Goal: Answer question/provide support: Share knowledge or assist other users

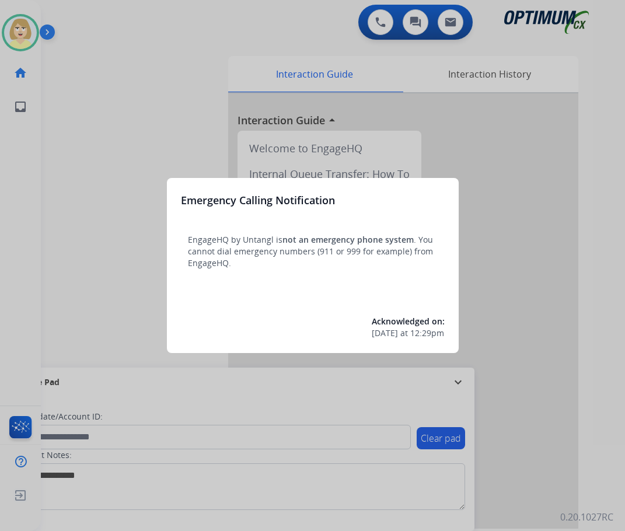
click at [99, 158] on div at bounding box center [312, 265] width 625 height 531
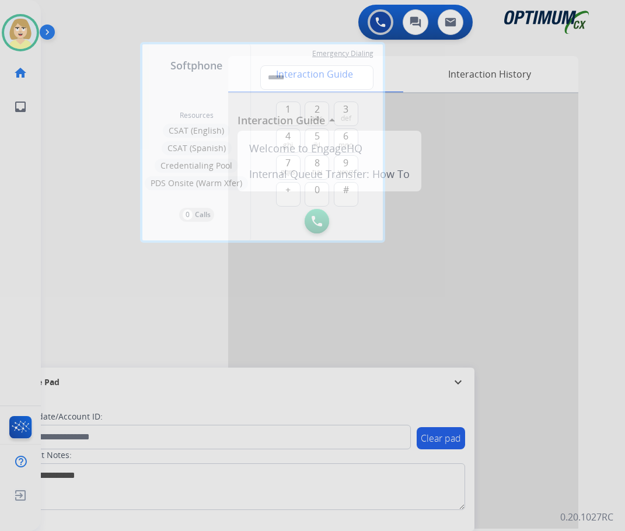
click at [83, 159] on div at bounding box center [312, 265] width 625 height 531
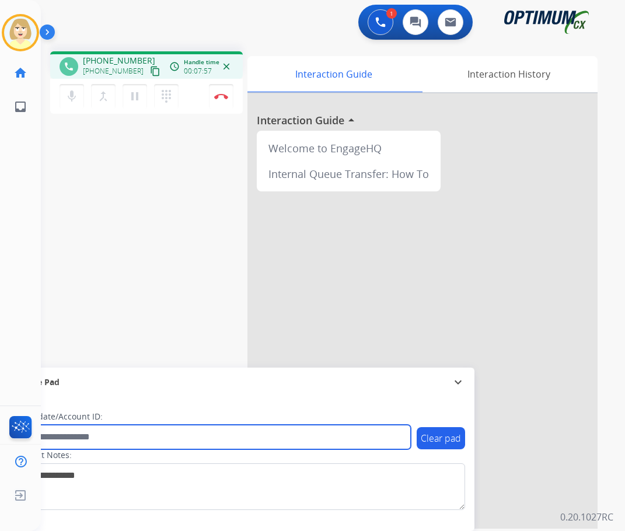
click at [70, 437] on input "text" at bounding box center [213, 437] width 396 height 25
paste input "*******"
type input "*******"
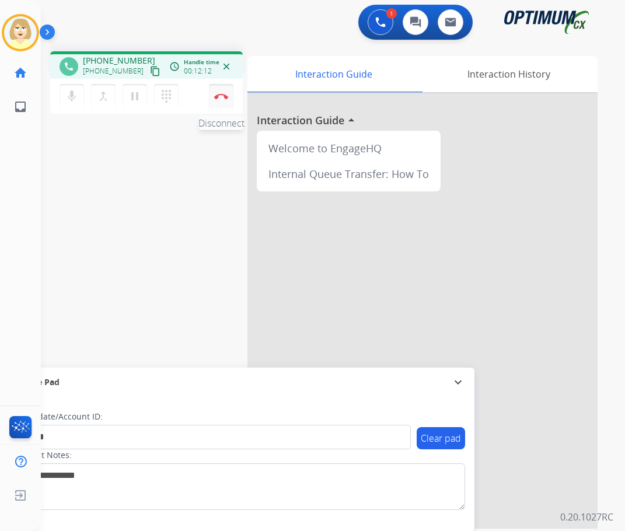
click at [224, 89] on button "Disconnect" at bounding box center [221, 96] width 25 height 25
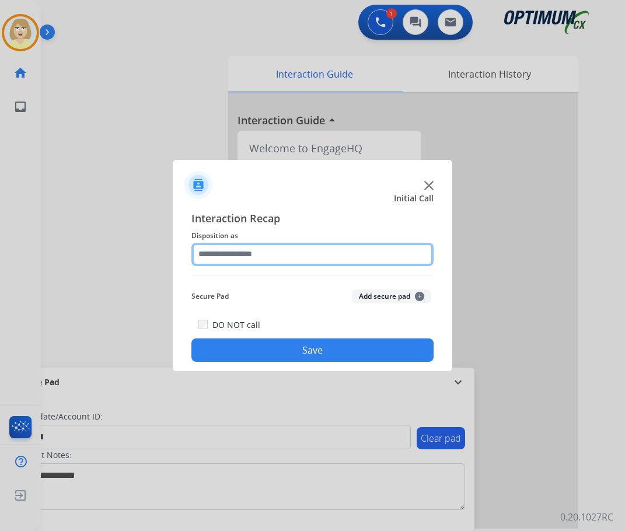
click at [235, 256] on input "text" at bounding box center [312, 254] width 242 height 23
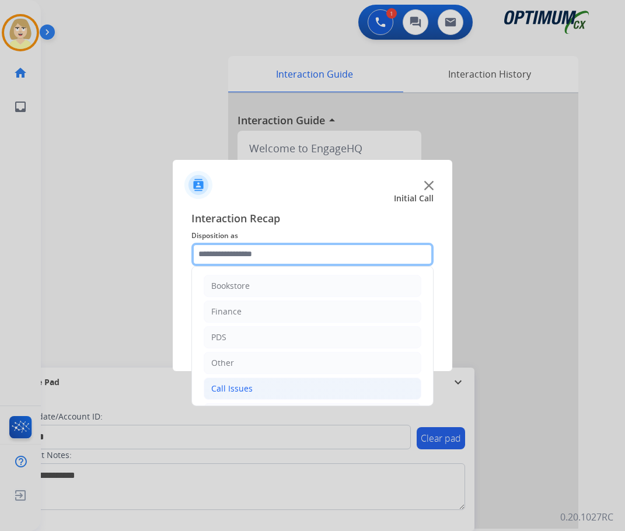
scroll to position [79, 0]
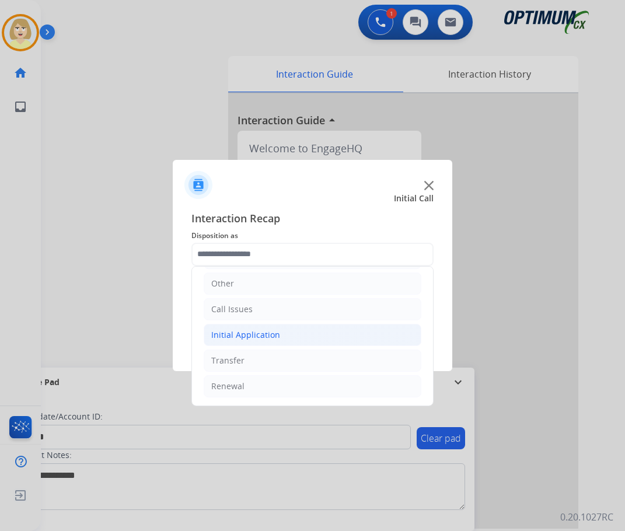
click at [239, 333] on div "Initial Application" at bounding box center [245, 335] width 69 height 12
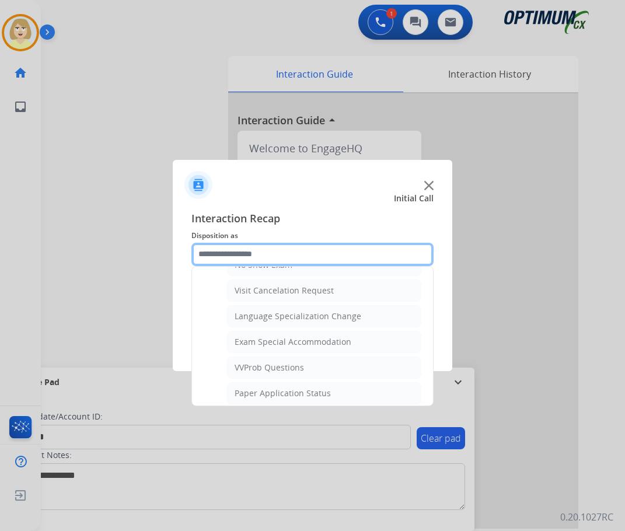
scroll to position [605, 0]
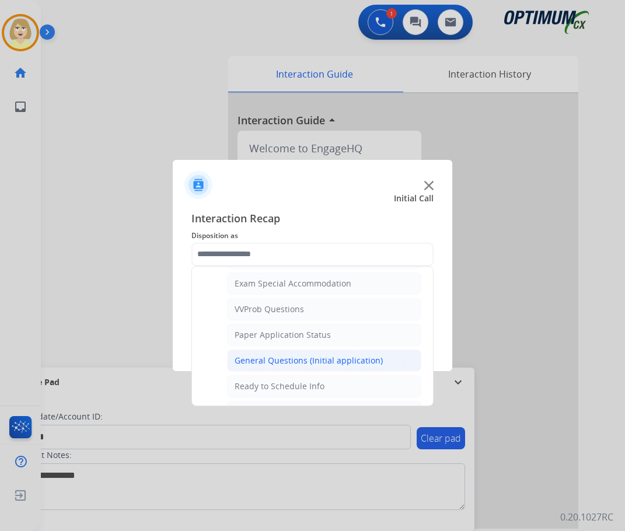
click at [285, 362] on div "General Questions (Initial application)" at bounding box center [309, 361] width 148 height 12
type input "**********"
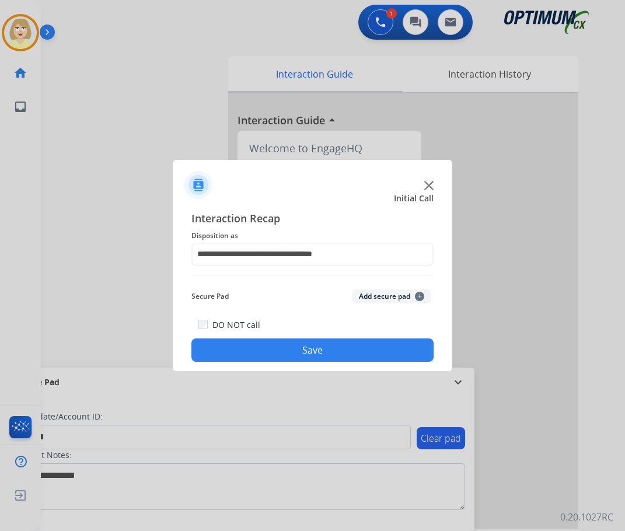
click at [380, 295] on button "Add secure pad +" at bounding box center [391, 297] width 79 height 14
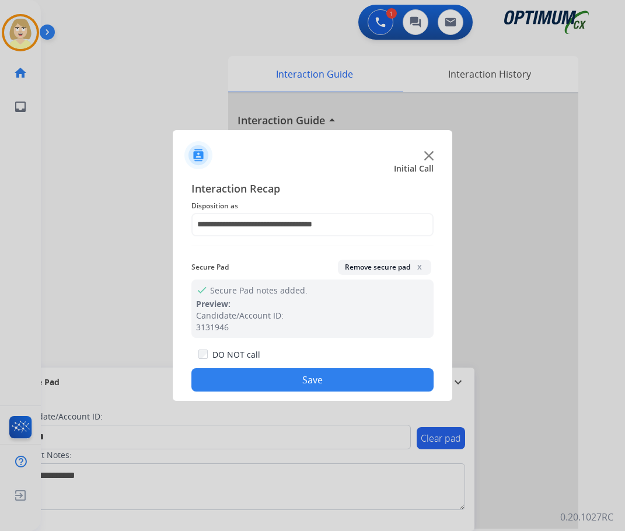
drag, startPoint x: 255, startPoint y: 371, endPoint x: 252, endPoint y: 377, distance: 6.3
click at [253, 376] on div "DO NOT call Save" at bounding box center [312, 369] width 242 height 44
click at [250, 378] on button "Save" at bounding box center [312, 379] width 242 height 23
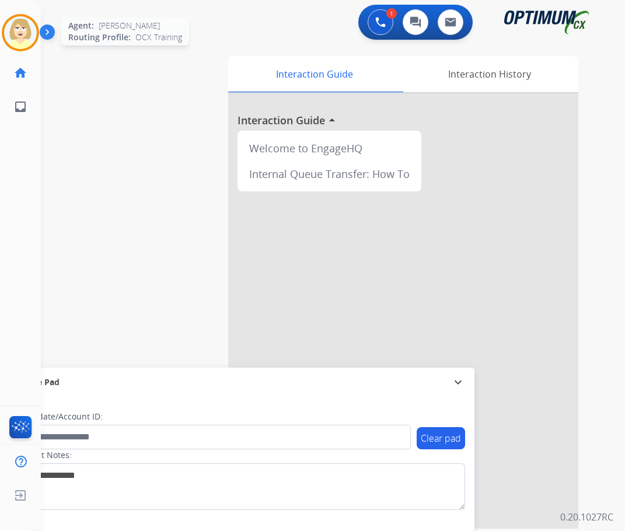
click at [14, 34] on img at bounding box center [20, 32] width 33 height 33
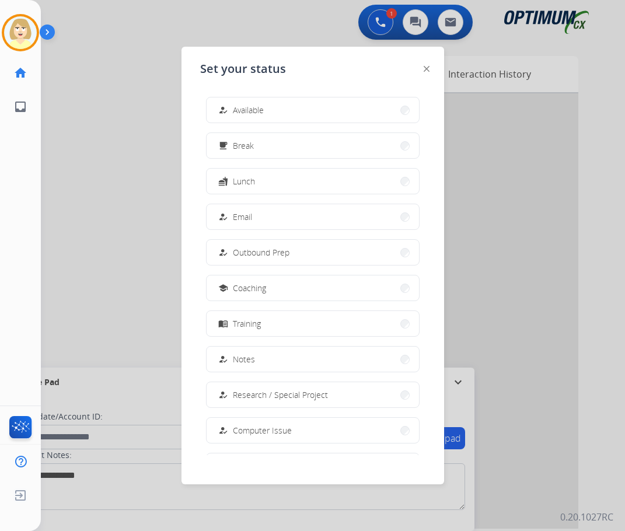
drag, startPoint x: 246, startPoint y: 113, endPoint x: 19, endPoint y: 184, distance: 237.8
click at [246, 113] on span "Available" at bounding box center [248, 110] width 31 height 12
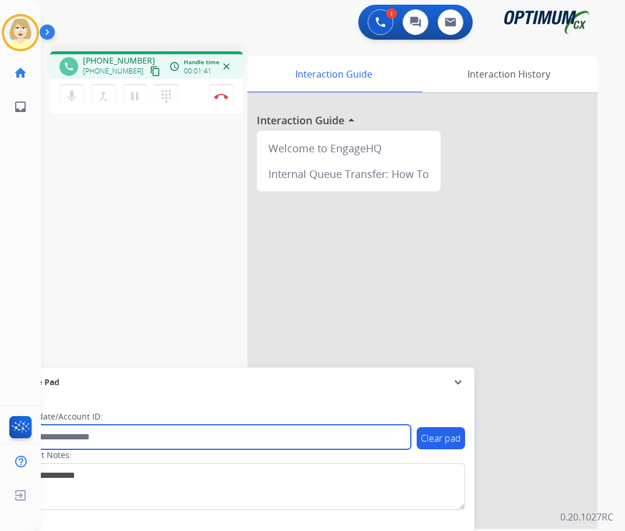
click at [57, 438] on input "text" at bounding box center [213, 437] width 396 height 25
paste input "*******"
type input "*******"
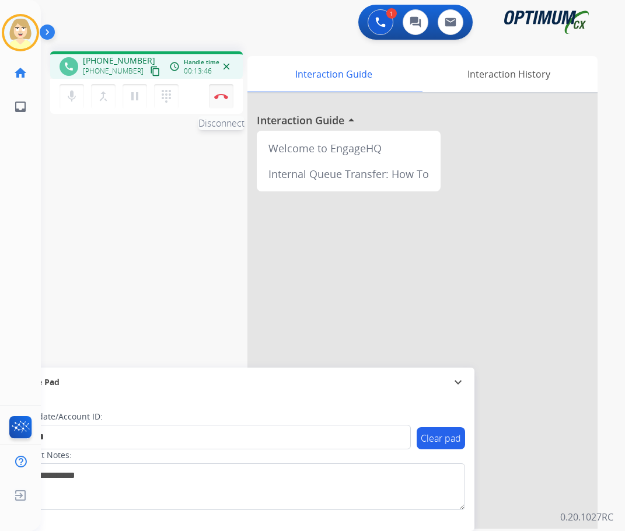
click at [218, 95] on img at bounding box center [221, 96] width 14 height 6
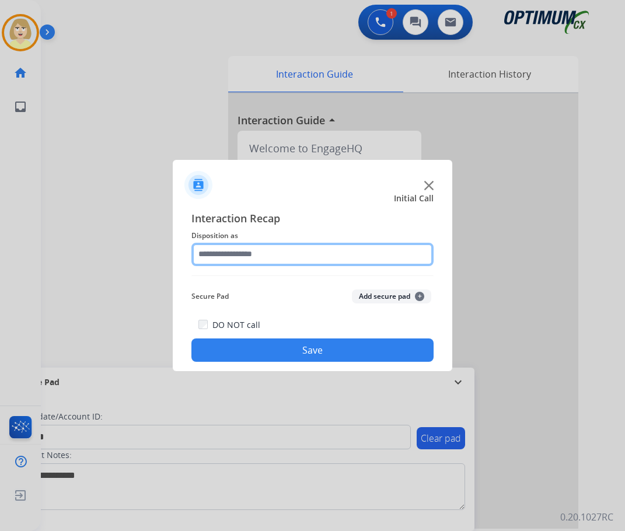
click at [237, 256] on input "text" at bounding box center [312, 254] width 242 height 23
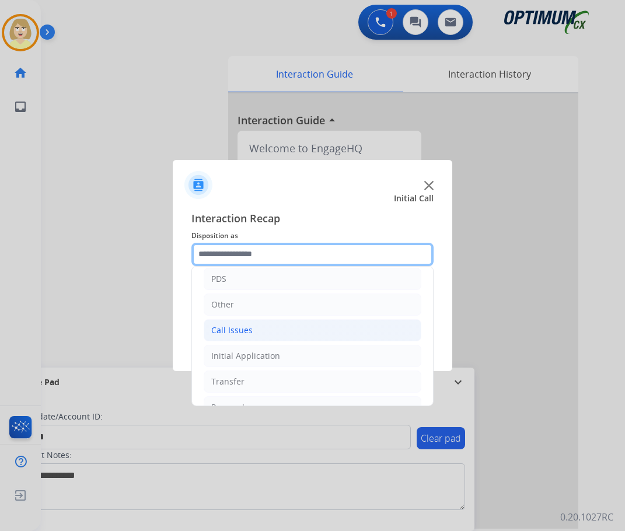
scroll to position [79, 0]
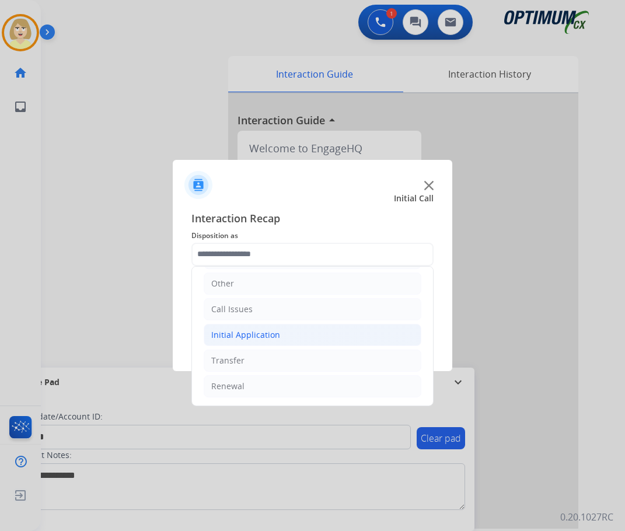
click at [260, 337] on div "Initial Application" at bounding box center [245, 335] width 69 height 12
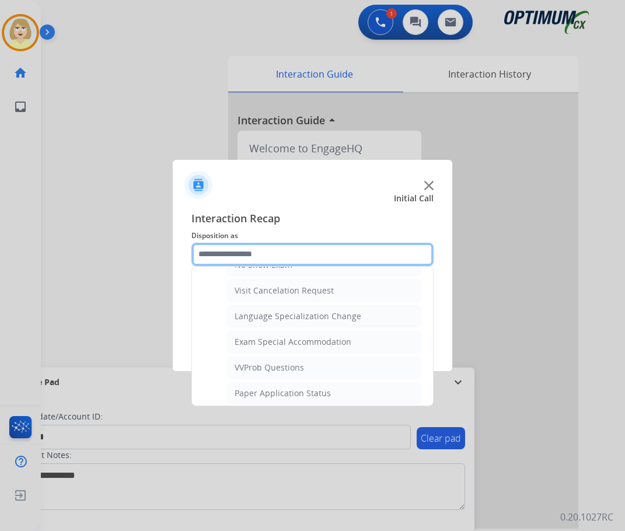
scroll to position [663, 0]
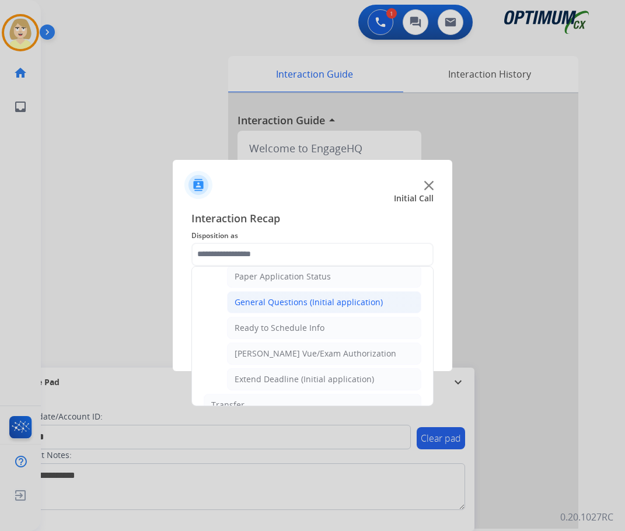
click at [269, 305] on div "General Questions (Initial application)" at bounding box center [309, 303] width 148 height 12
type input "**********"
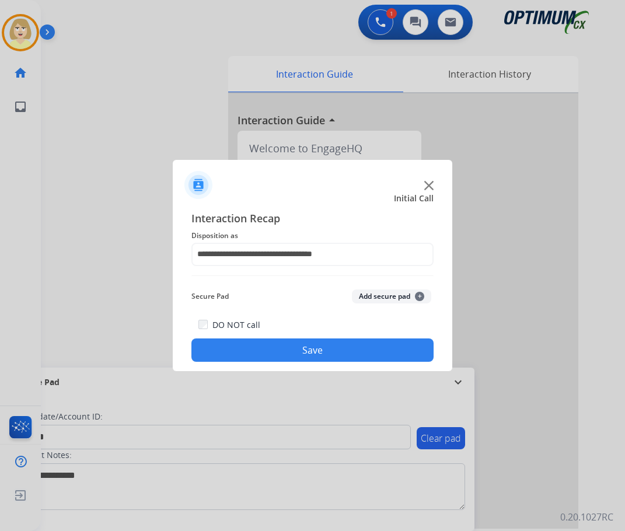
click at [363, 297] on button "Add secure pad +" at bounding box center [391, 297] width 79 height 14
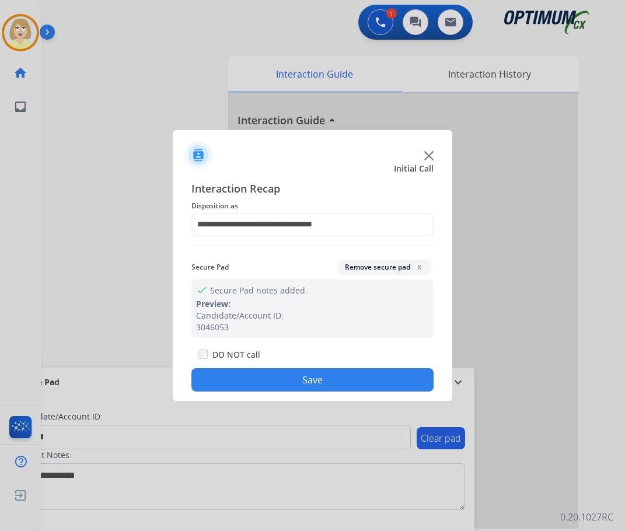
click at [267, 385] on button "Save" at bounding box center [312, 379] width 242 height 23
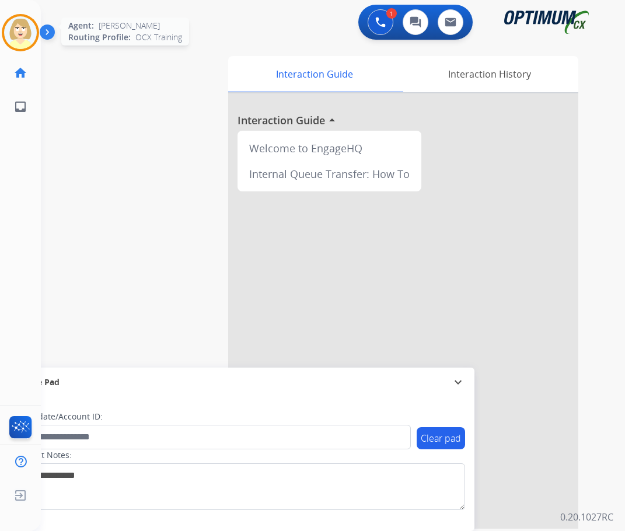
drag, startPoint x: 20, startPoint y: 31, endPoint x: 39, endPoint y: 36, distance: 18.7
click at [20, 30] on img at bounding box center [20, 32] width 33 height 33
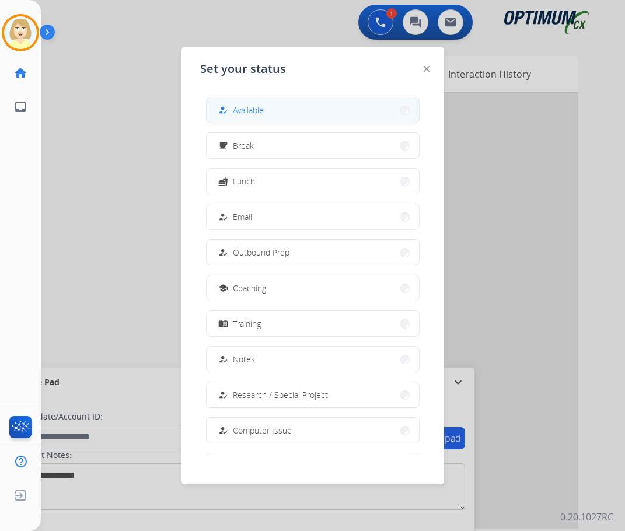
click at [251, 110] on span "Available" at bounding box center [248, 110] width 31 height 12
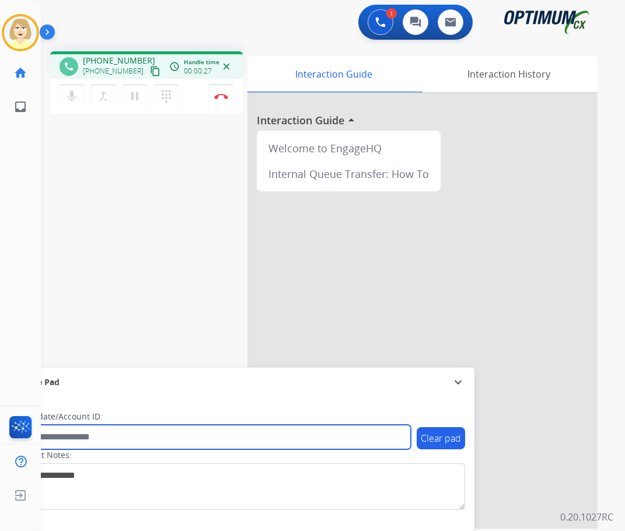
click at [79, 438] on input "text" at bounding box center [213, 437] width 396 height 25
paste input "*******"
type input "*******"
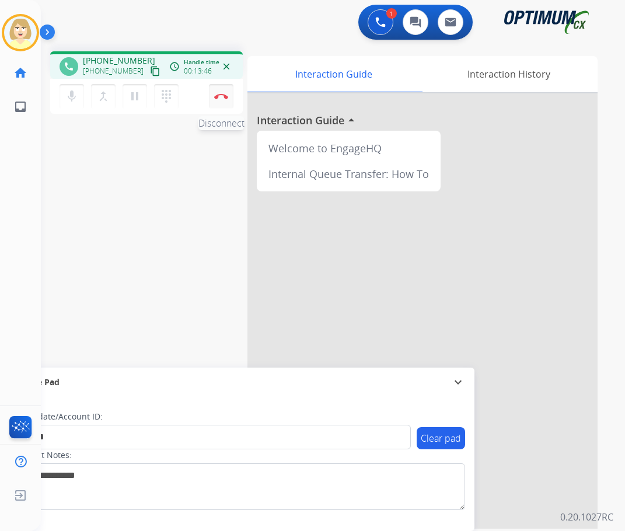
click at [220, 95] on img at bounding box center [221, 96] width 14 height 6
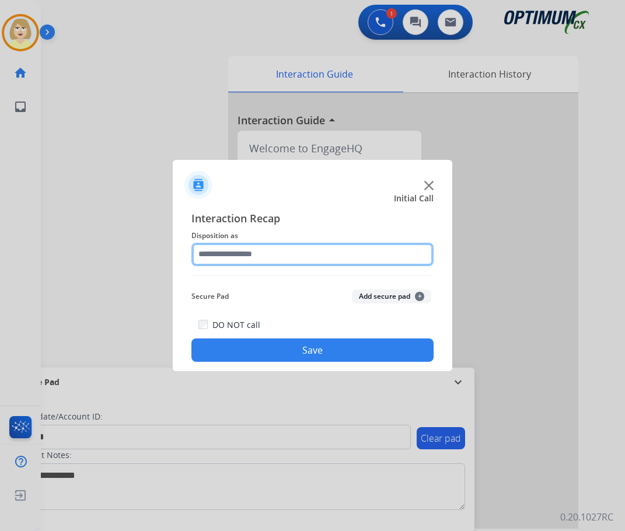
click at [229, 262] on input "text" at bounding box center [312, 254] width 242 height 23
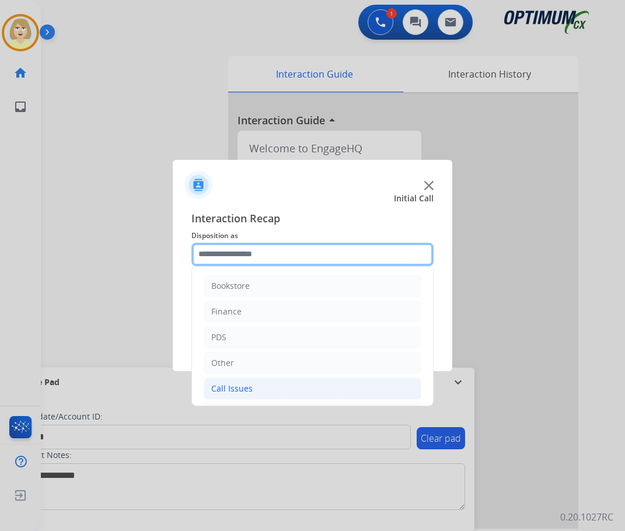
scroll to position [79, 0]
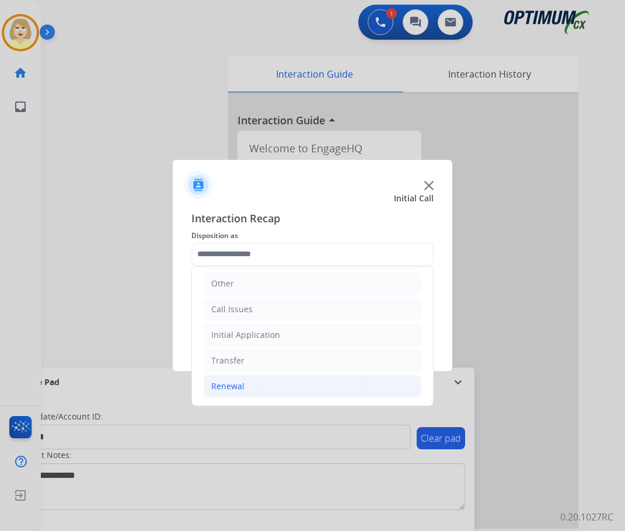
click at [235, 384] on div "Renewal" at bounding box center [227, 387] width 33 height 12
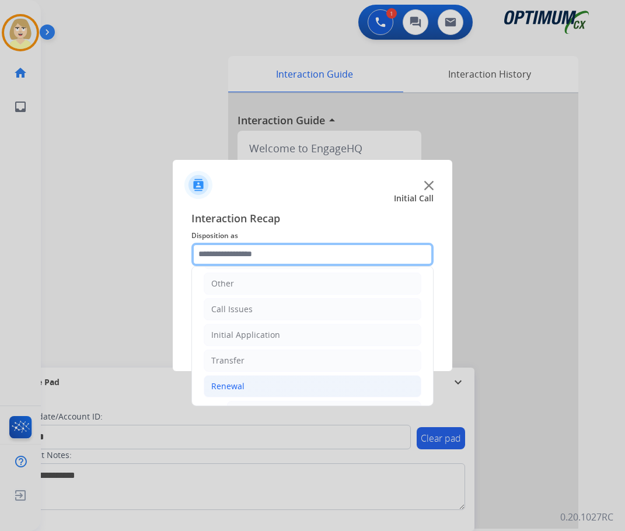
scroll to position [313, 0]
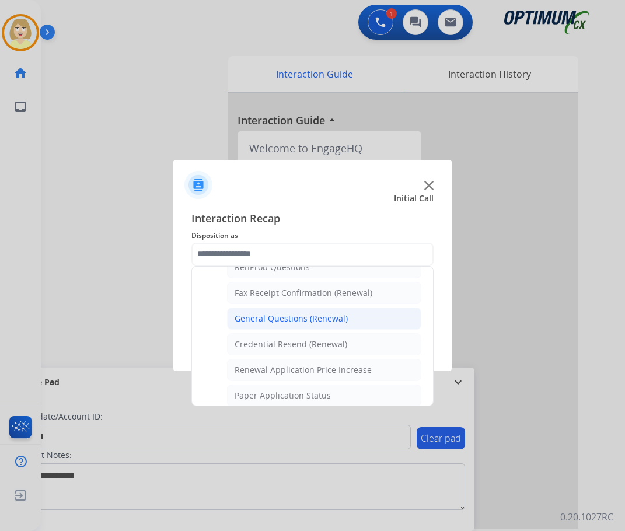
click at [282, 314] on div "General Questions (Renewal)" at bounding box center [291, 319] width 113 height 12
type input "**********"
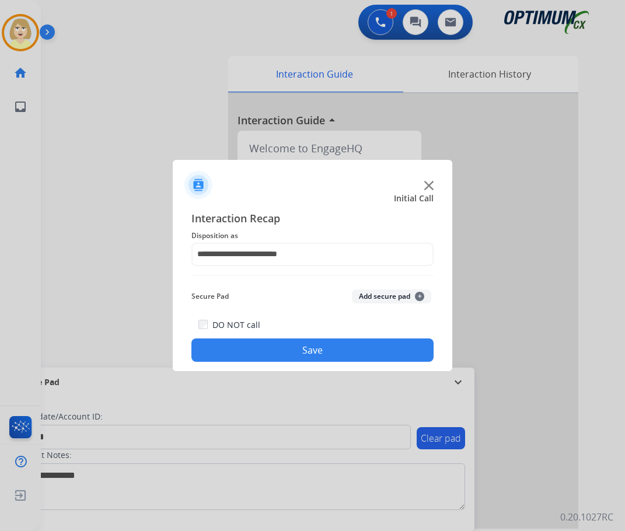
click at [377, 289] on div "Secure Pad Add secure pad +" at bounding box center [312, 296] width 242 height 23
click at [274, 359] on button "Save" at bounding box center [312, 350] width 242 height 23
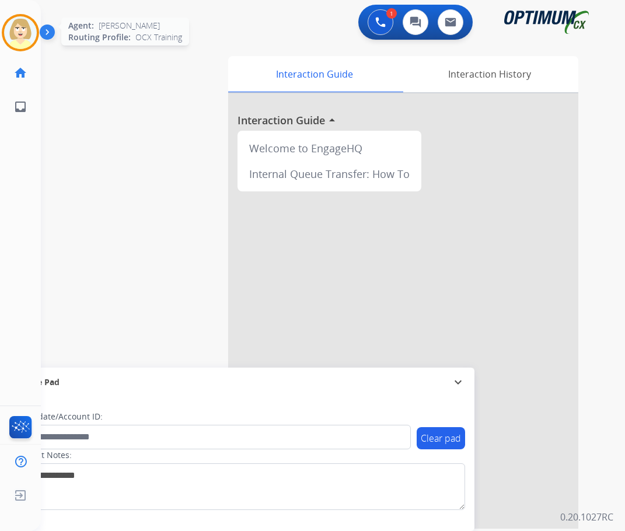
click at [27, 25] on img at bounding box center [20, 32] width 33 height 33
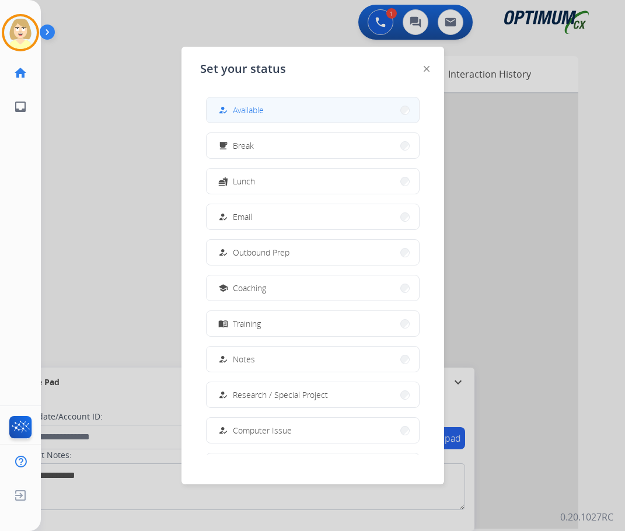
click at [241, 105] on span "Available" at bounding box center [248, 110] width 31 height 12
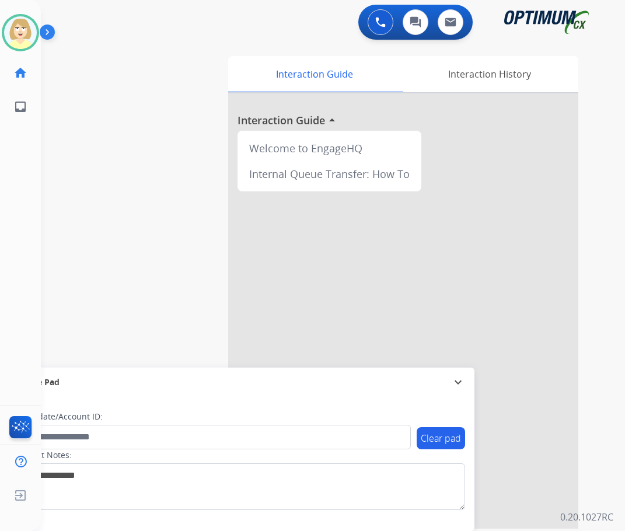
drag, startPoint x: 19, startPoint y: 30, endPoint x: 38, endPoint y: 53, distance: 30.3
click at [19, 30] on img at bounding box center [20, 32] width 33 height 33
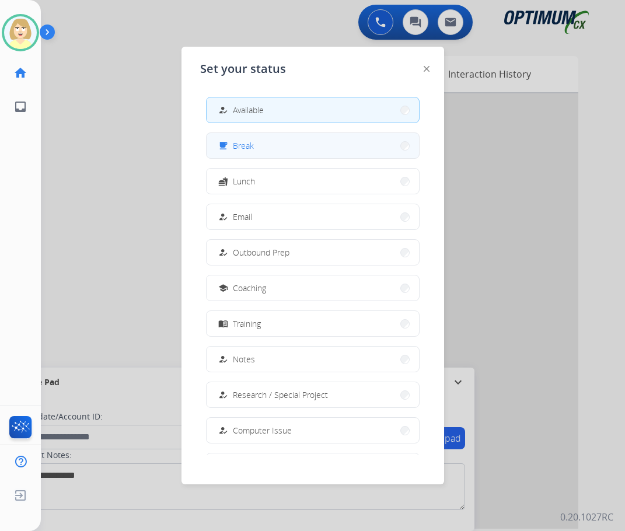
click at [245, 144] on span "Break" at bounding box center [243, 146] width 21 height 12
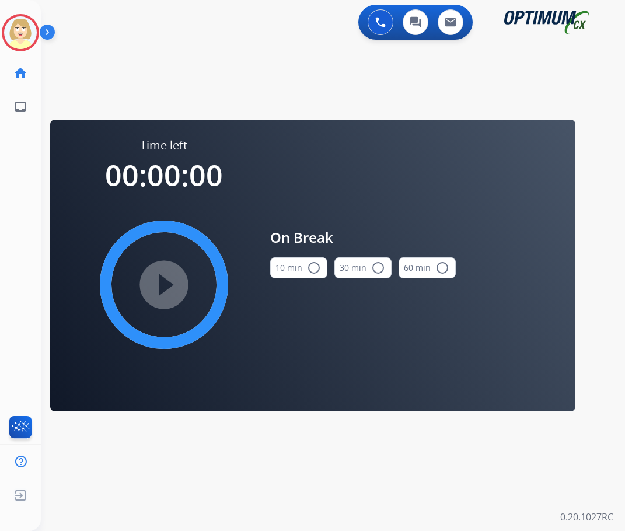
drag, startPoint x: 308, startPoint y: 267, endPoint x: 221, endPoint y: 280, distance: 88.6
click at [308, 267] on mat-icon "radio_button_unchecked" at bounding box center [314, 268] width 14 height 14
click at [158, 291] on mat-icon "play_circle_filled" at bounding box center [164, 285] width 14 height 14
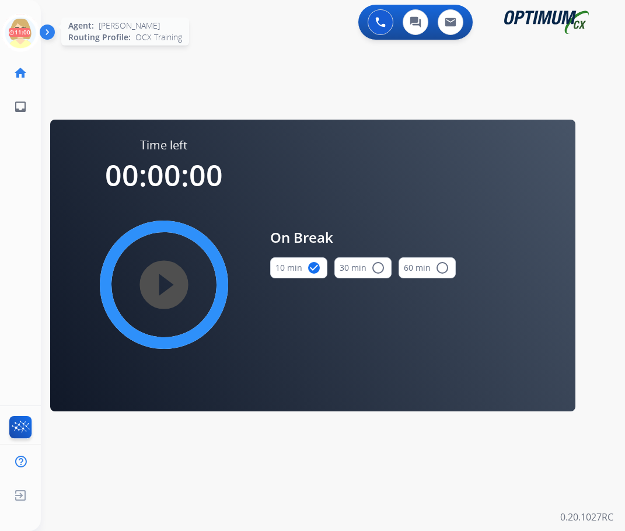
drag, startPoint x: 23, startPoint y: 25, endPoint x: 67, endPoint y: 34, distance: 44.7
click at [23, 25] on icon at bounding box center [21, 33] width 38 height 38
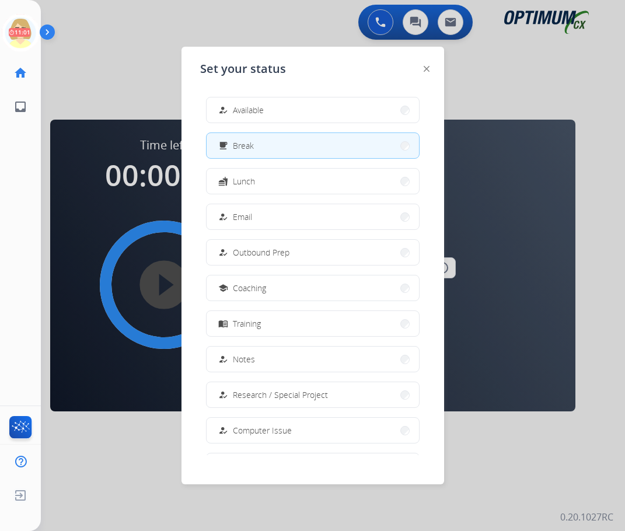
drag, startPoint x: 250, startPoint y: 109, endPoint x: 354, endPoint y: 121, distance: 104.7
click at [250, 108] on span "Available" at bounding box center [248, 110] width 31 height 12
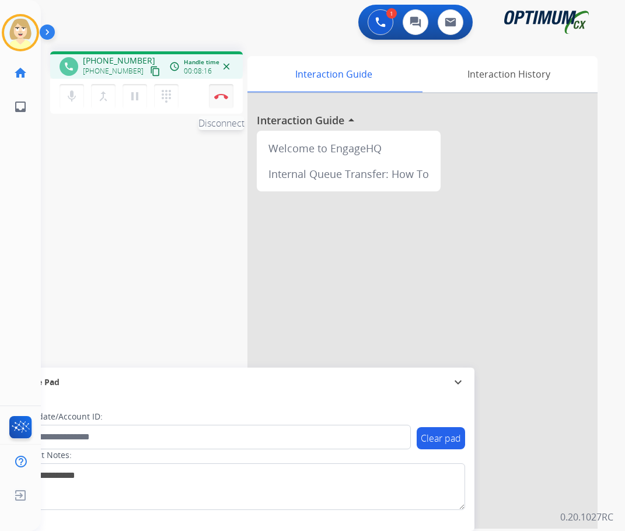
click at [222, 90] on button "Disconnect" at bounding box center [221, 96] width 25 height 25
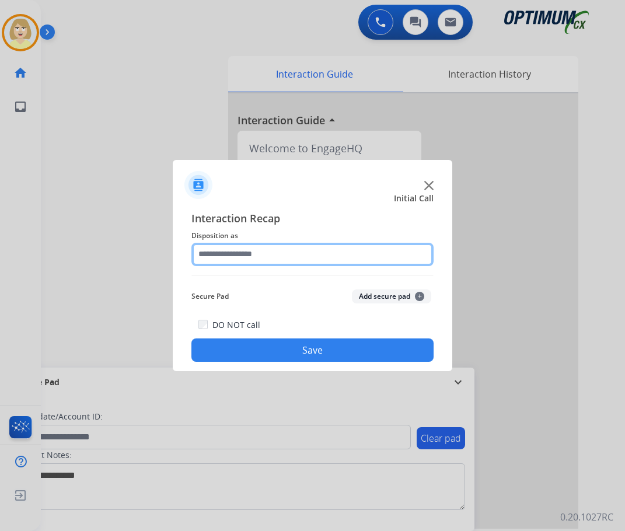
click at [222, 254] on input "text" at bounding box center [312, 254] width 242 height 23
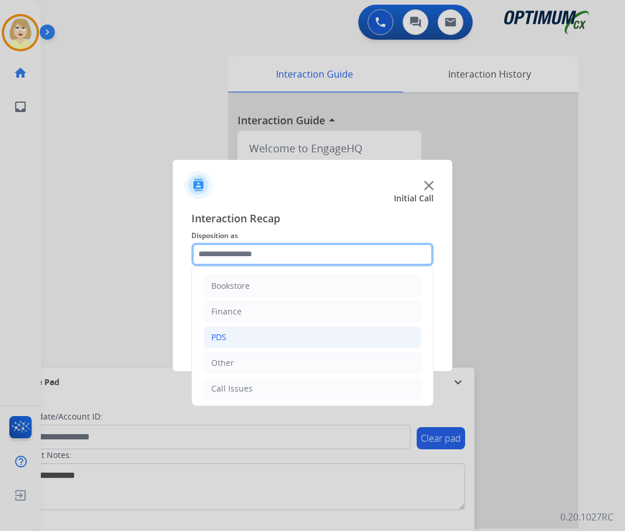
scroll to position [79, 0]
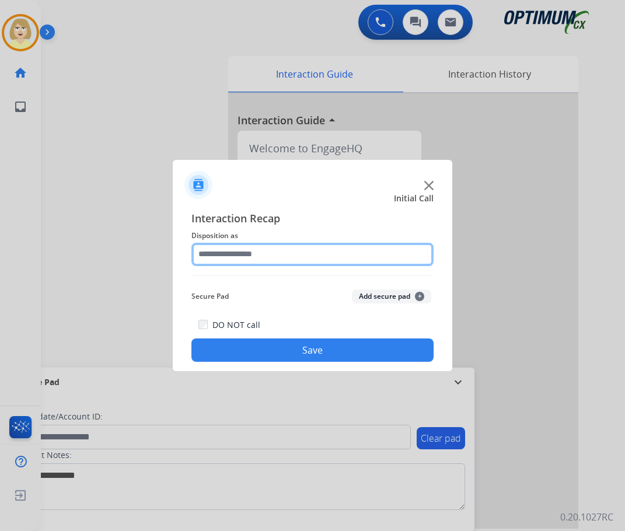
click at [276, 257] on input "text" at bounding box center [312, 254] width 242 height 23
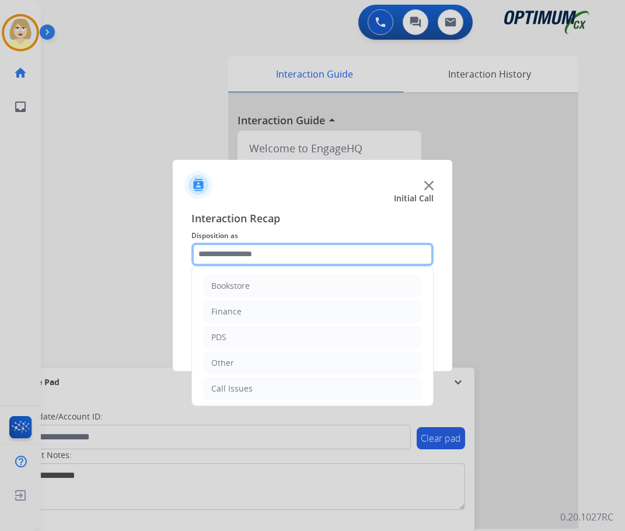
click at [248, 250] on input "text" at bounding box center [312, 254] width 242 height 23
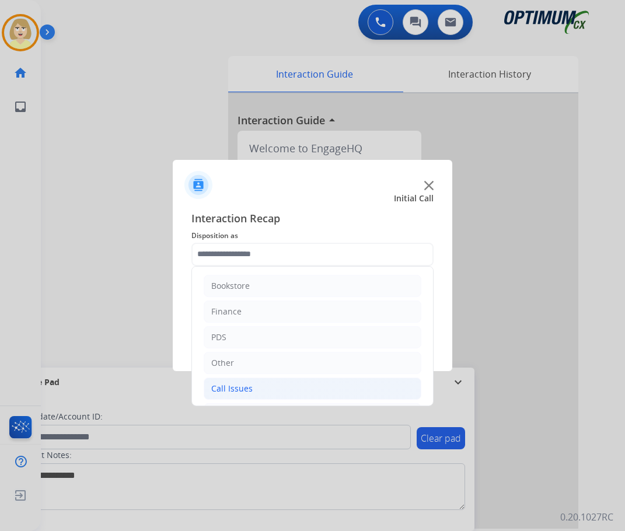
click at [227, 391] on div "Call Issues" at bounding box center [231, 389] width 41 height 12
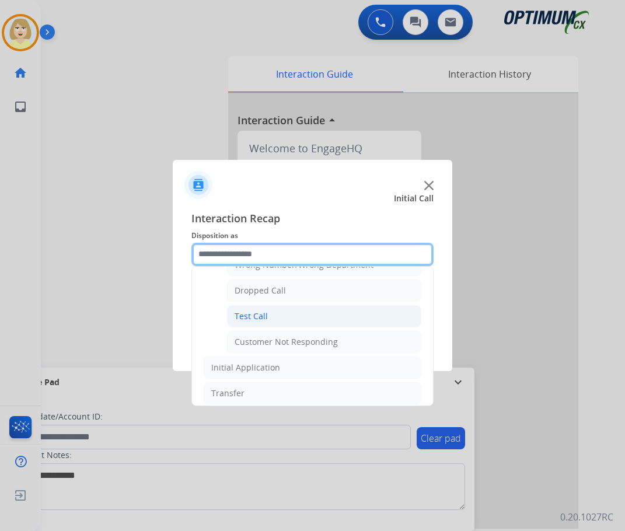
scroll to position [117, 0]
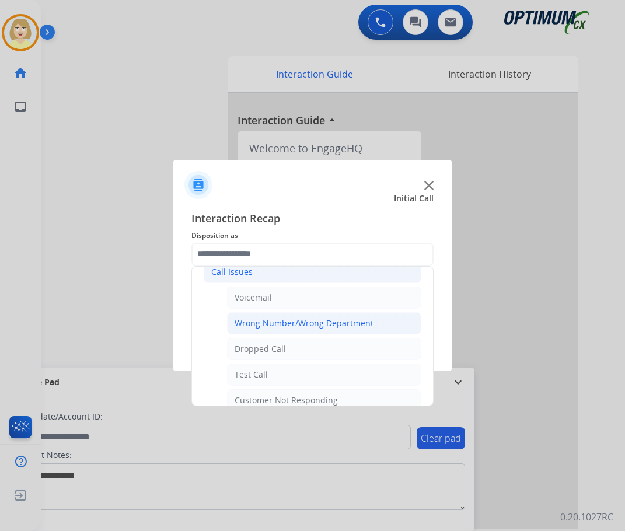
click at [273, 324] on div "Wrong Number/Wrong Department" at bounding box center [304, 324] width 139 height 12
type input "**********"
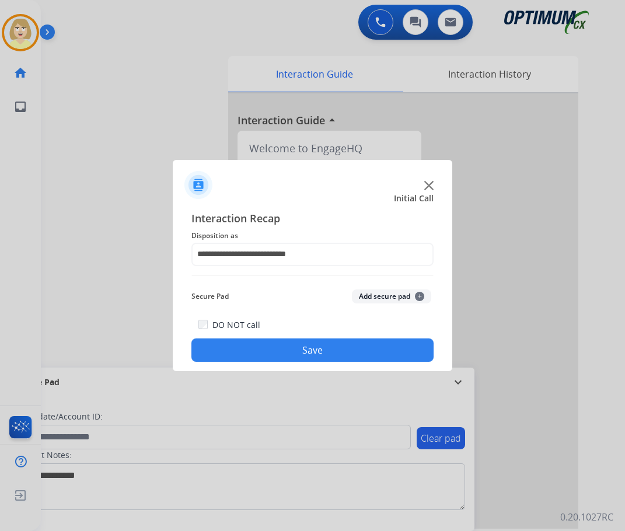
click at [370, 294] on button "Add secure pad +" at bounding box center [391, 297] width 79 height 14
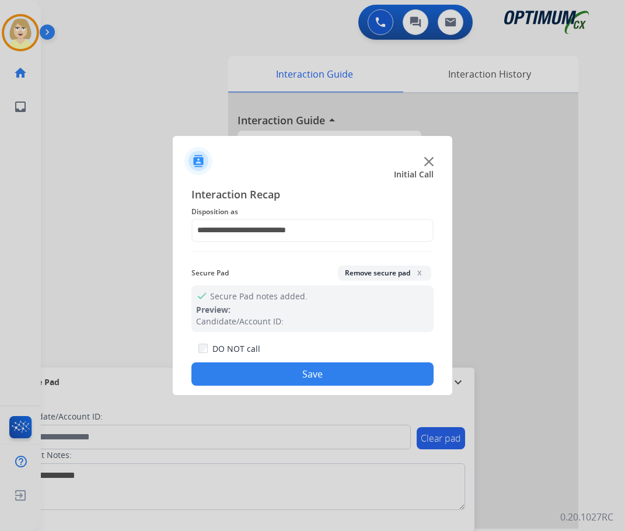
click at [260, 368] on button "Save" at bounding box center [312, 374] width 242 height 23
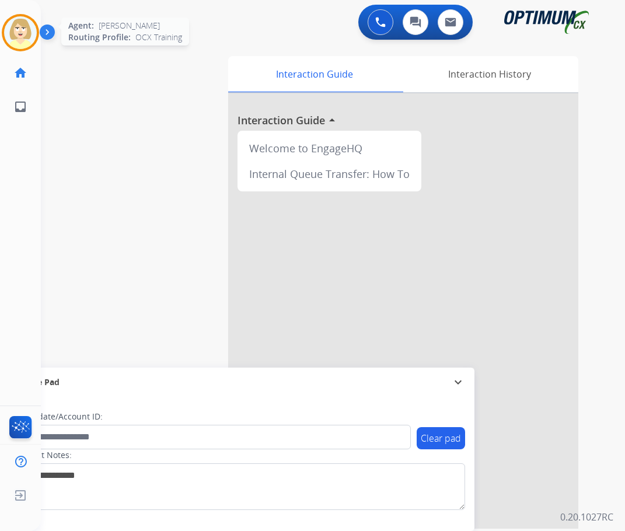
click at [13, 27] on img at bounding box center [20, 32] width 33 height 33
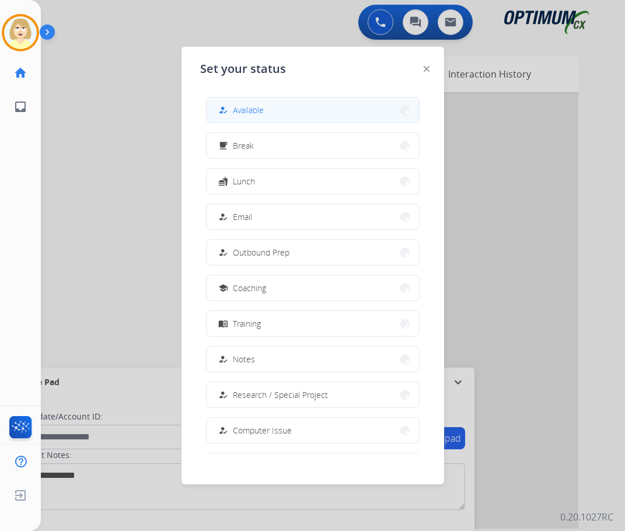
click at [253, 112] on span "Available" at bounding box center [248, 110] width 31 height 12
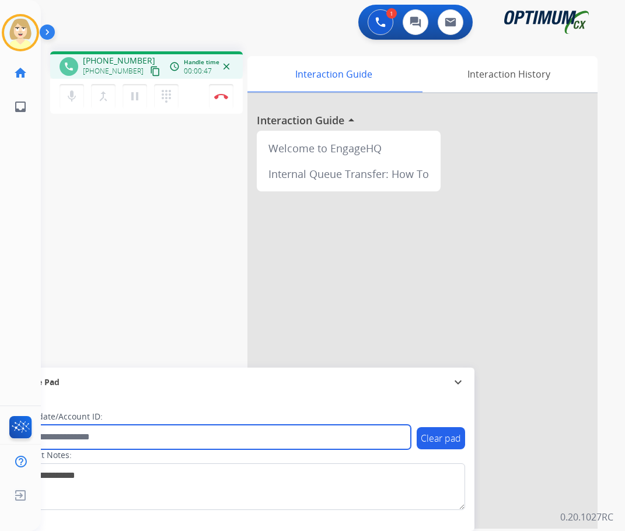
click at [76, 435] on input "text" at bounding box center [213, 437] width 396 height 25
paste input "*******"
type input "*******"
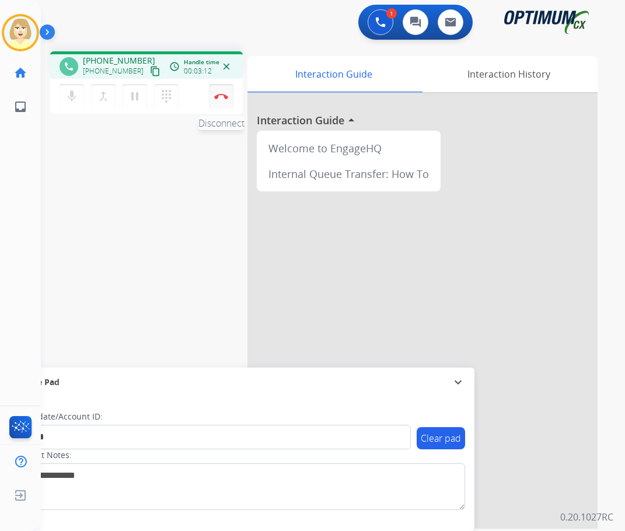
click at [220, 93] on button "Disconnect" at bounding box center [221, 96] width 25 height 25
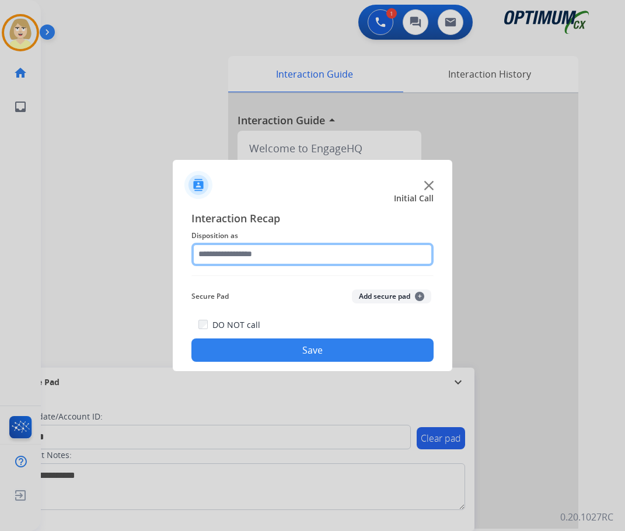
click at [243, 256] on input "text" at bounding box center [312, 254] width 242 height 23
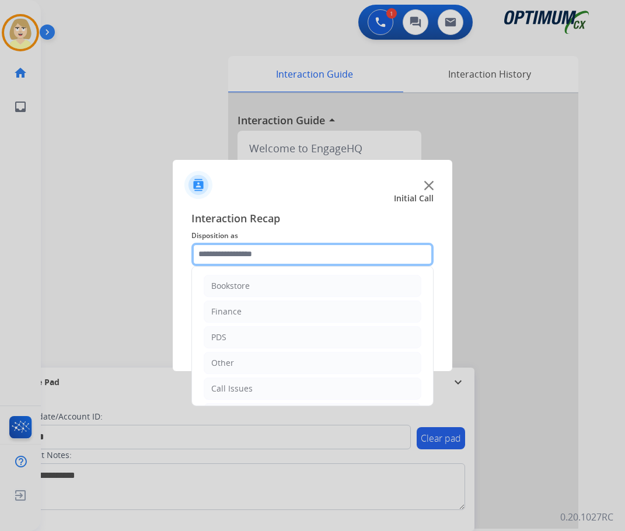
scroll to position [79, 0]
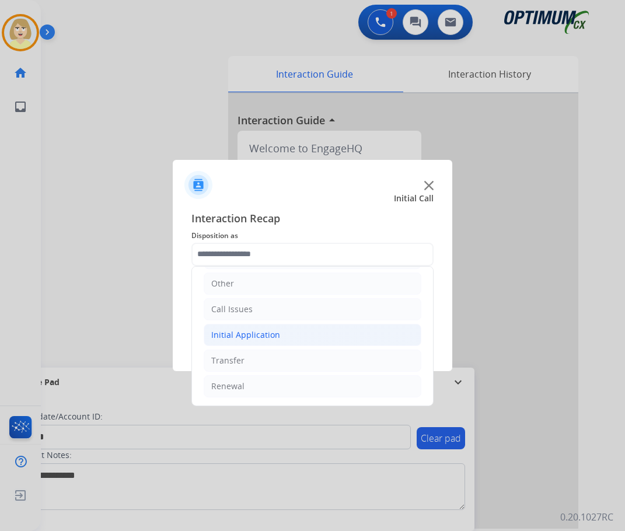
click at [236, 329] on div "Initial Application" at bounding box center [245, 335] width 69 height 12
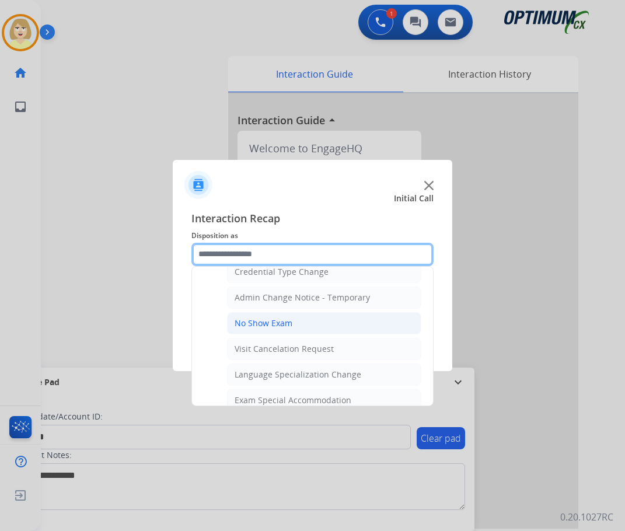
scroll to position [663, 0]
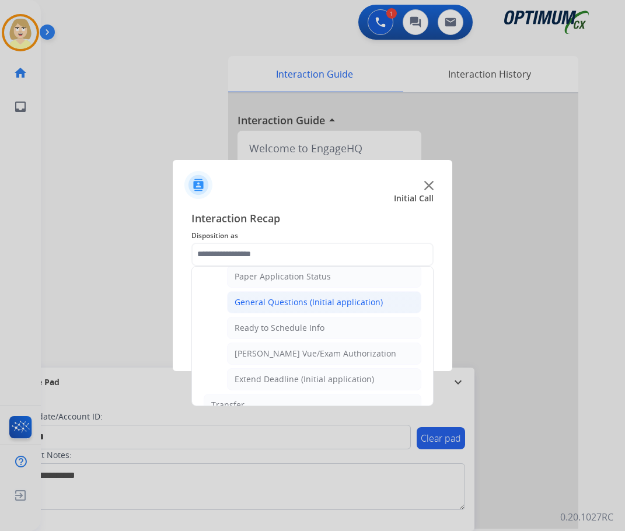
click at [315, 304] on div "General Questions (Initial application)" at bounding box center [309, 303] width 148 height 12
type input "**********"
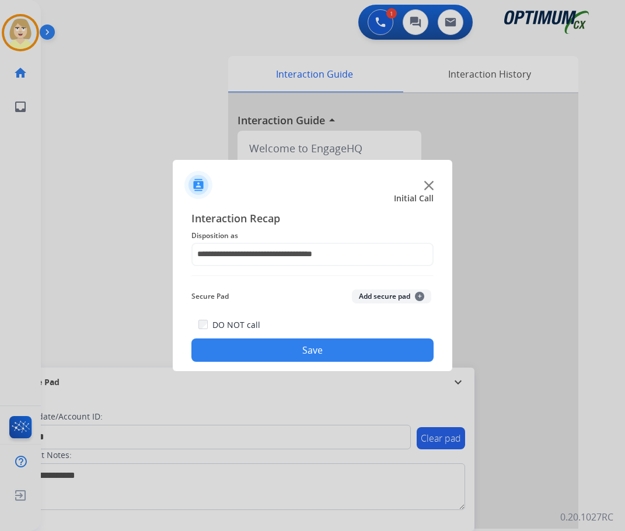
drag, startPoint x: 374, startPoint y: 299, endPoint x: 301, endPoint y: 367, distance: 99.6
click at [374, 300] on button "Add secure pad +" at bounding box center [391, 297] width 79 height 14
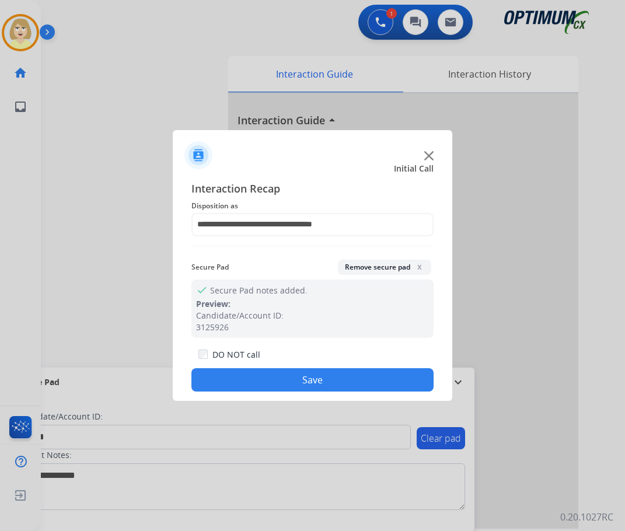
drag, startPoint x: 282, startPoint y: 384, endPoint x: 144, endPoint y: 109, distance: 307.3
click at [281, 384] on button "Save" at bounding box center [312, 379] width 242 height 23
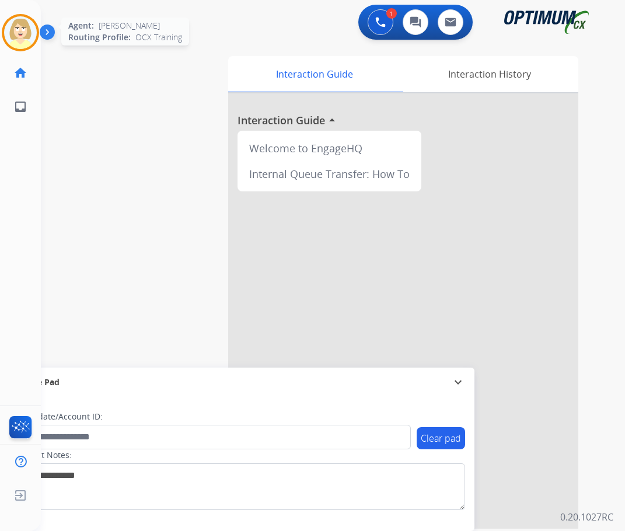
click at [18, 22] on img at bounding box center [20, 32] width 33 height 33
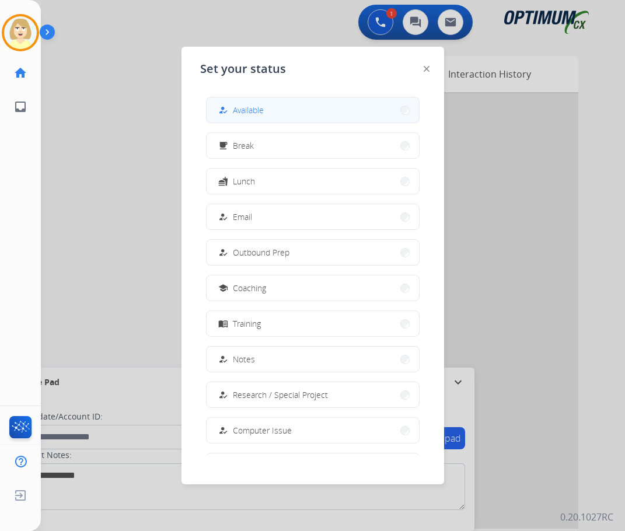
click at [257, 112] on span "Available" at bounding box center [248, 110] width 31 height 12
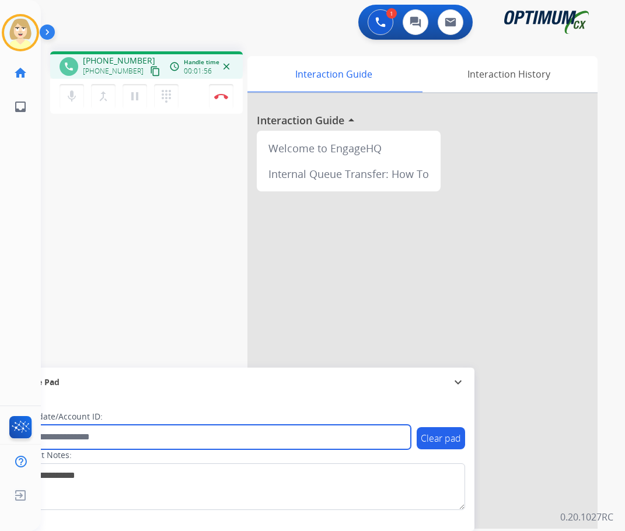
click at [82, 439] on input "text" at bounding box center [213, 437] width 396 height 25
paste input "*******"
type input "*******"
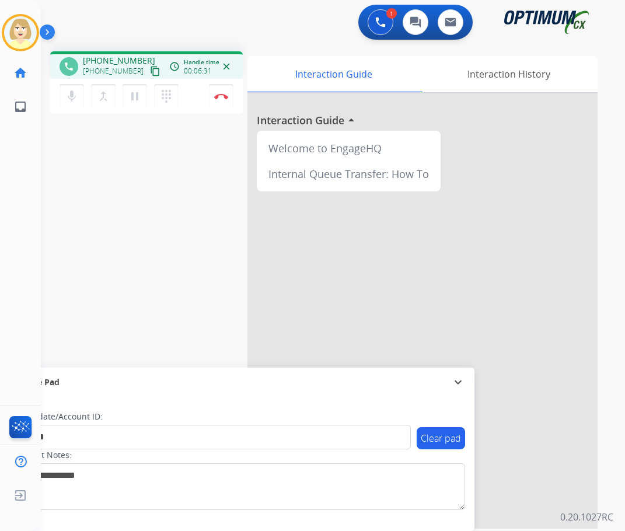
drag, startPoint x: 224, startPoint y: 91, endPoint x: 224, endPoint y: 109, distance: 17.5
click at [224, 91] on button "Disconnect" at bounding box center [221, 96] width 25 height 25
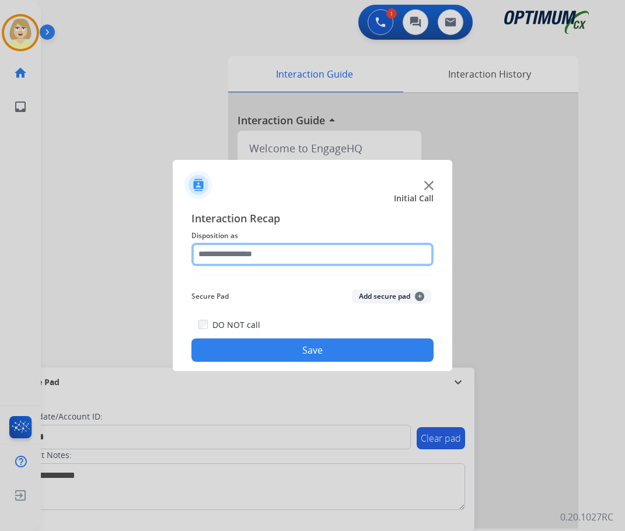
click at [224, 257] on input "text" at bounding box center [312, 254] width 242 height 23
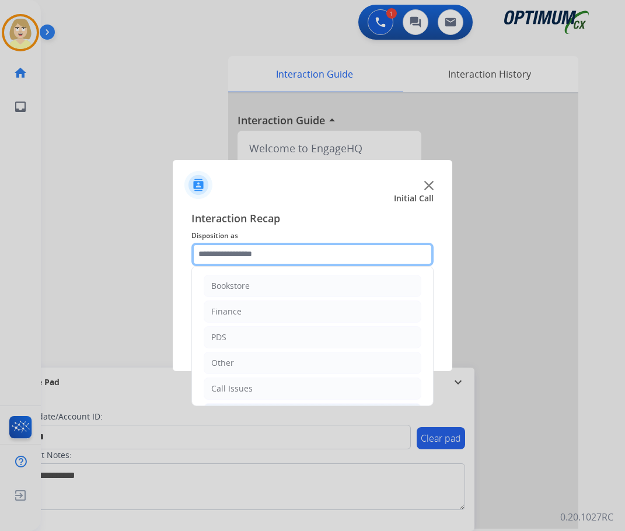
scroll to position [79, 0]
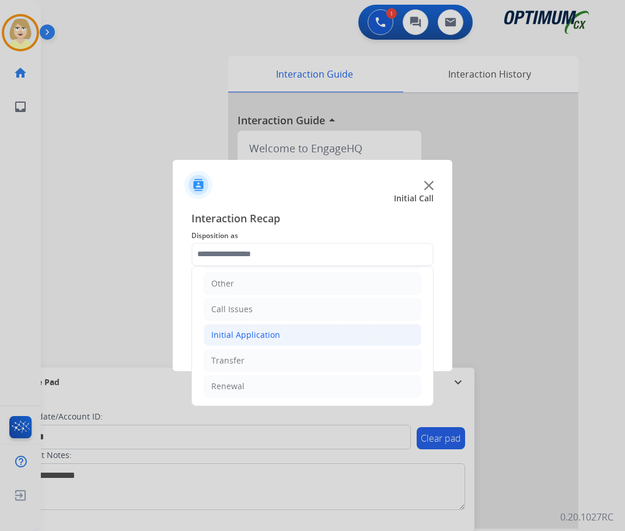
click at [245, 331] on div "Initial Application" at bounding box center [245, 335] width 69 height 12
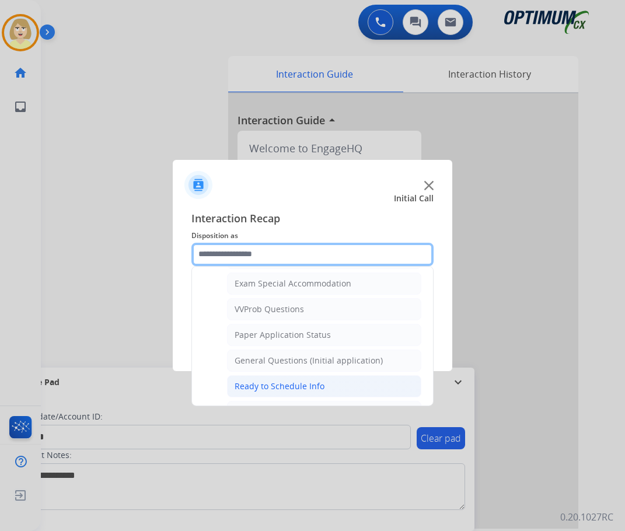
scroll to position [663, 0]
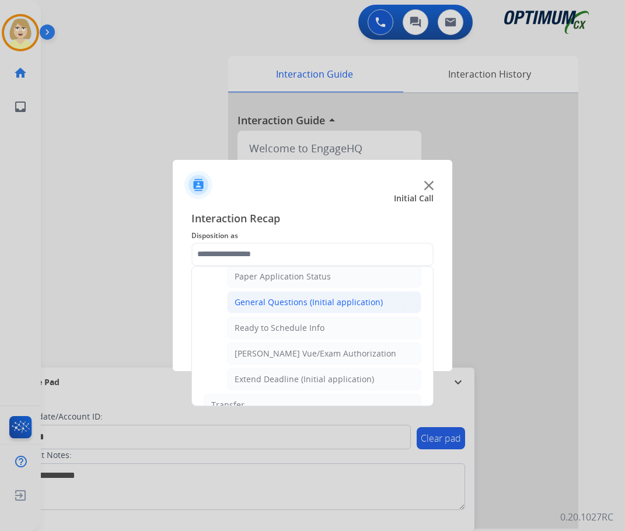
click at [297, 301] on div "General Questions (Initial application)" at bounding box center [309, 303] width 148 height 12
type input "**********"
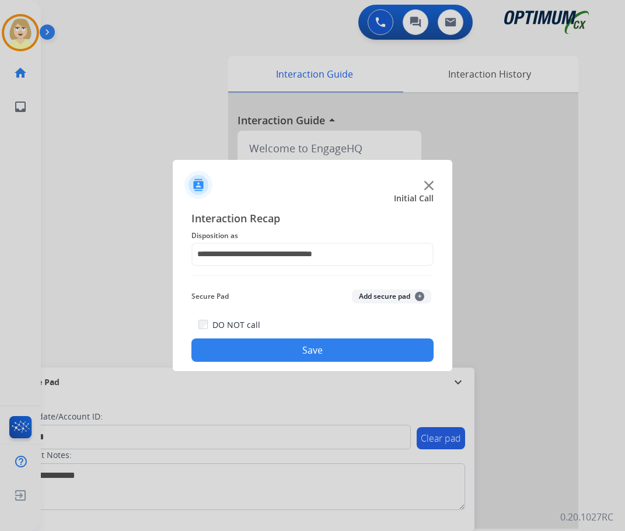
click at [378, 294] on button "Add secure pad +" at bounding box center [391, 297] width 79 height 14
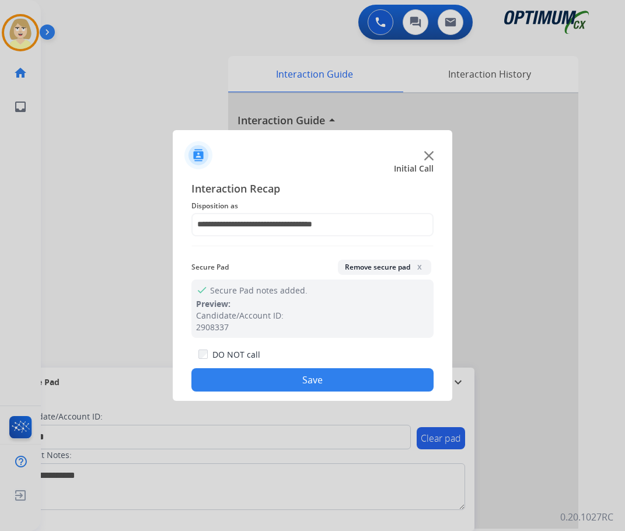
drag, startPoint x: 274, startPoint y: 384, endPoint x: 153, endPoint y: 273, distance: 164.4
click at [273, 384] on button "Save" at bounding box center [312, 379] width 242 height 23
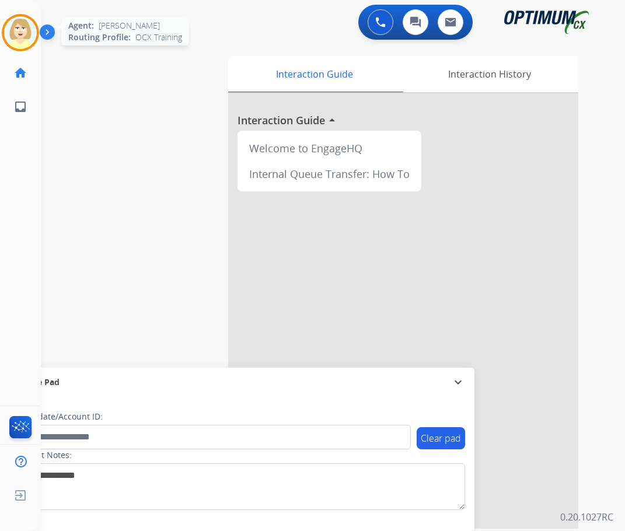
click at [23, 29] on img at bounding box center [20, 32] width 33 height 33
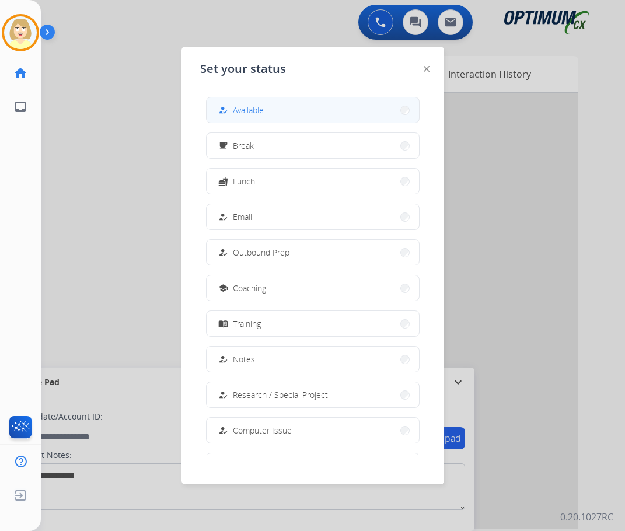
click at [245, 105] on span "Available" at bounding box center [248, 110] width 31 height 12
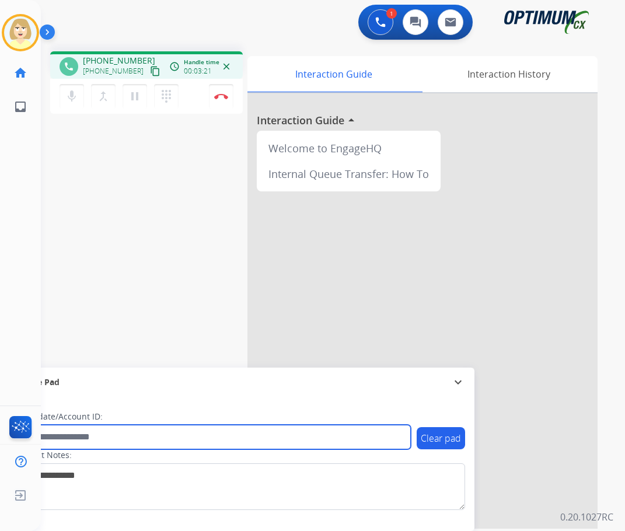
click at [65, 431] on input "text" at bounding box center [213, 437] width 396 height 25
paste input "*******"
type input "*******"
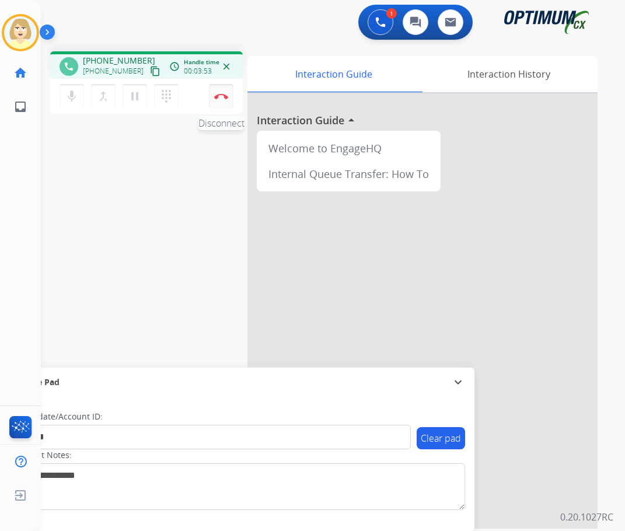
click at [220, 91] on button "Disconnect" at bounding box center [221, 96] width 25 height 25
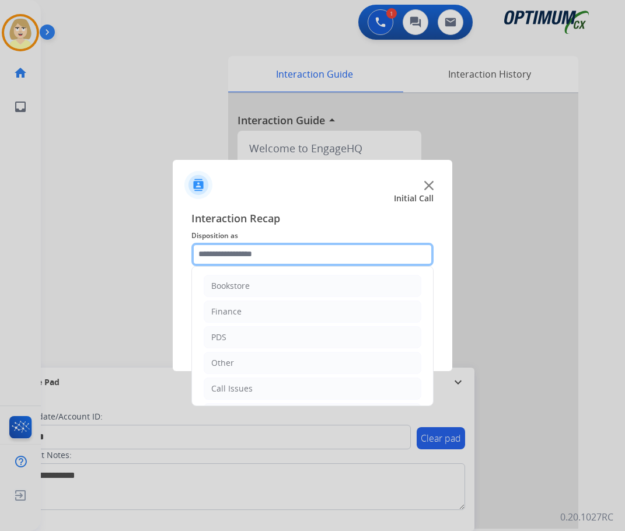
drag, startPoint x: 229, startPoint y: 260, endPoint x: 236, endPoint y: 266, distance: 8.7
click at [229, 259] on input "text" at bounding box center [312, 254] width 242 height 23
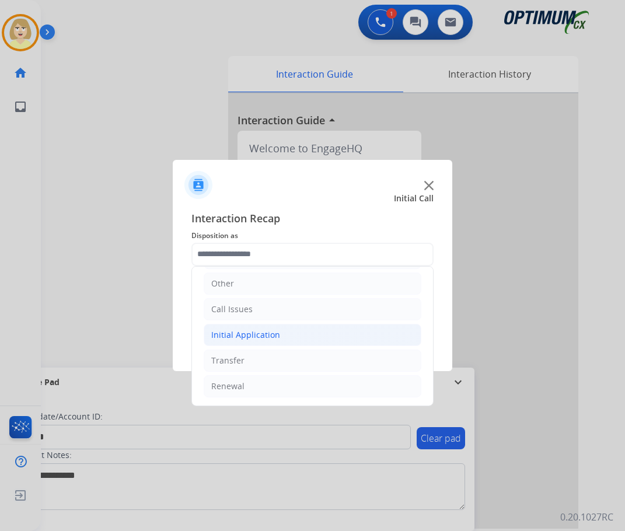
click at [250, 333] on div "Initial Application" at bounding box center [245, 335] width 69 height 12
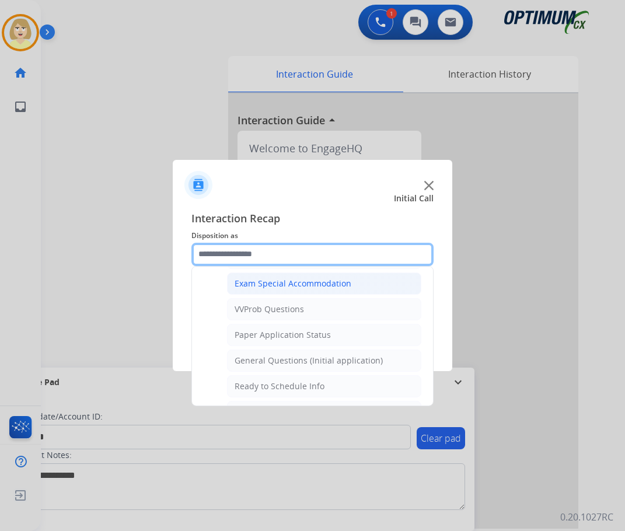
scroll to position [663, 0]
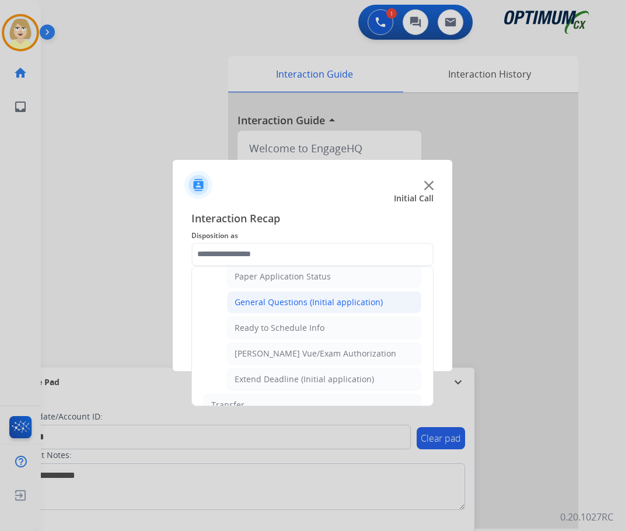
click at [275, 299] on div "General Questions (Initial application)" at bounding box center [309, 303] width 148 height 12
type input "**********"
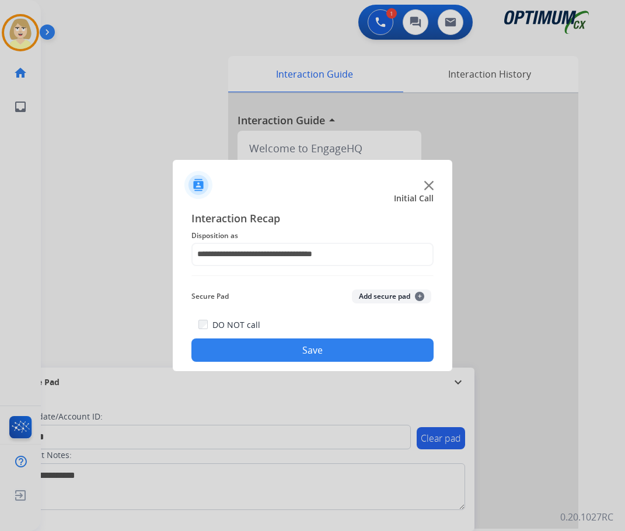
click at [399, 288] on div "Secure Pad Add secure pad +" at bounding box center [312, 296] width 242 height 23
click at [374, 295] on button "Add secure pad +" at bounding box center [391, 297] width 79 height 14
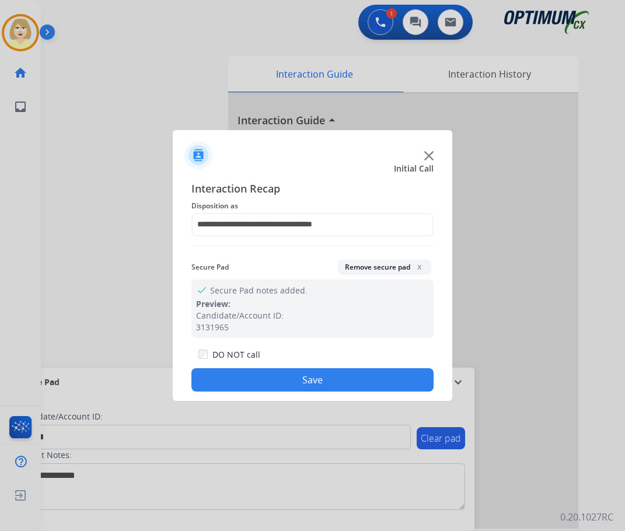
click at [217, 377] on button "Save" at bounding box center [312, 379] width 242 height 23
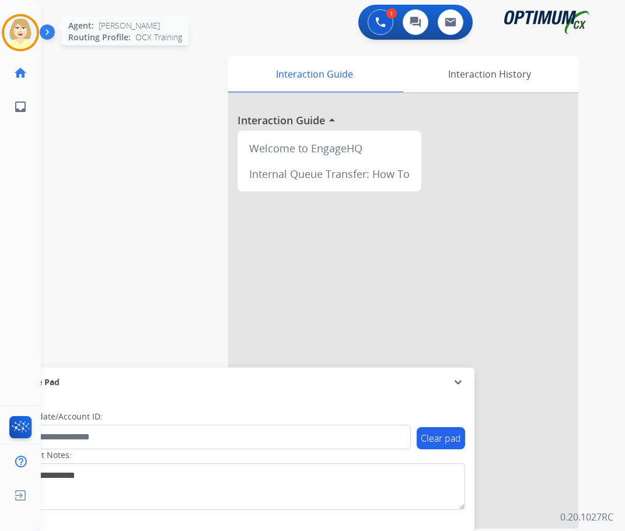
click at [24, 34] on img at bounding box center [20, 32] width 33 height 33
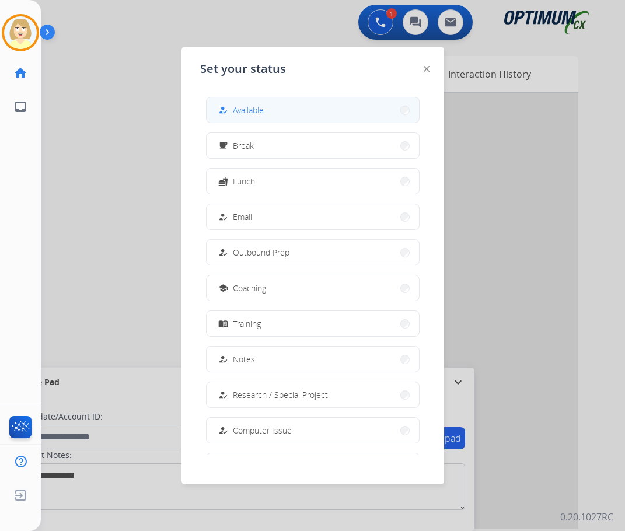
click at [249, 113] on span "Available" at bounding box center [248, 110] width 31 height 12
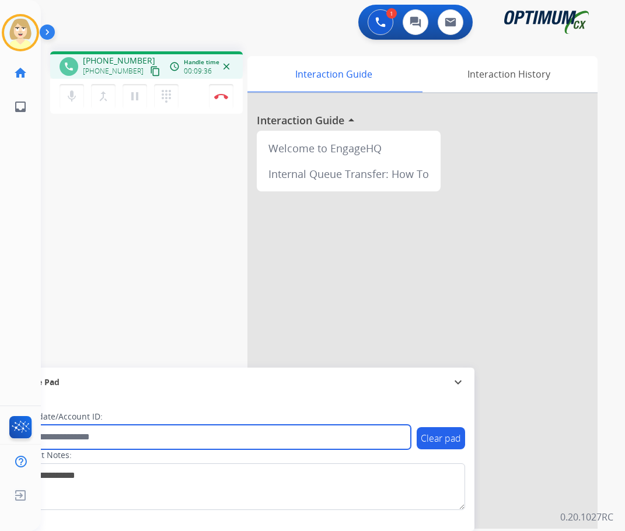
click at [50, 436] on input "text" at bounding box center [213, 437] width 396 height 25
paste input "*******"
type input "*******"
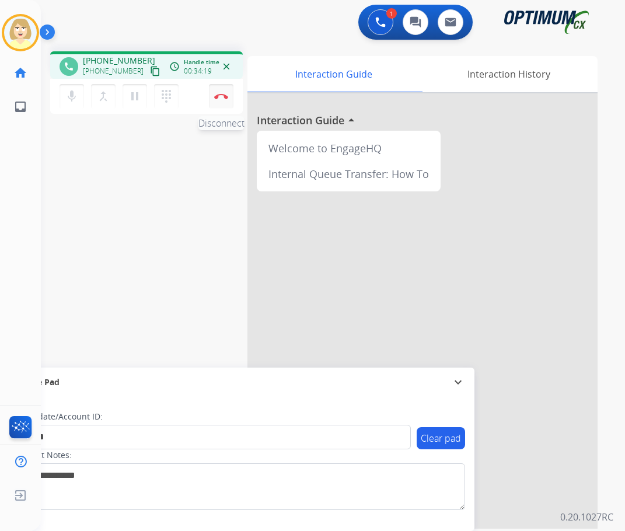
click at [221, 97] on img at bounding box center [221, 96] width 14 height 6
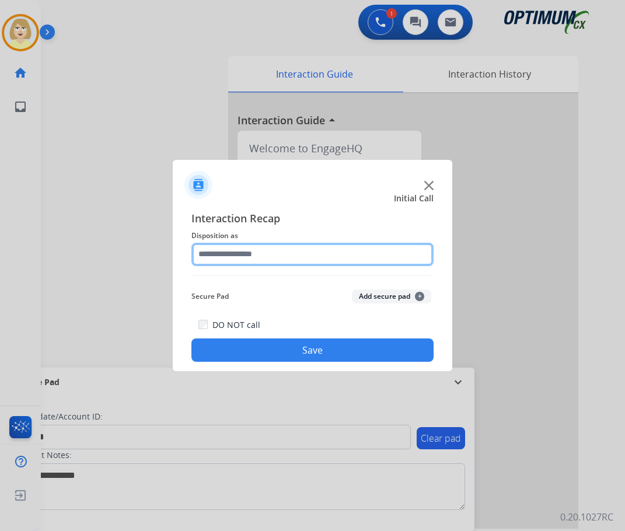
click at [218, 256] on input "text" at bounding box center [312, 254] width 242 height 23
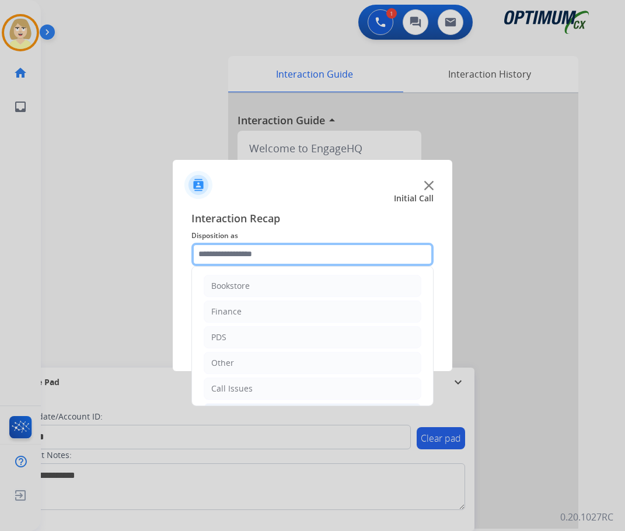
scroll to position [79, 0]
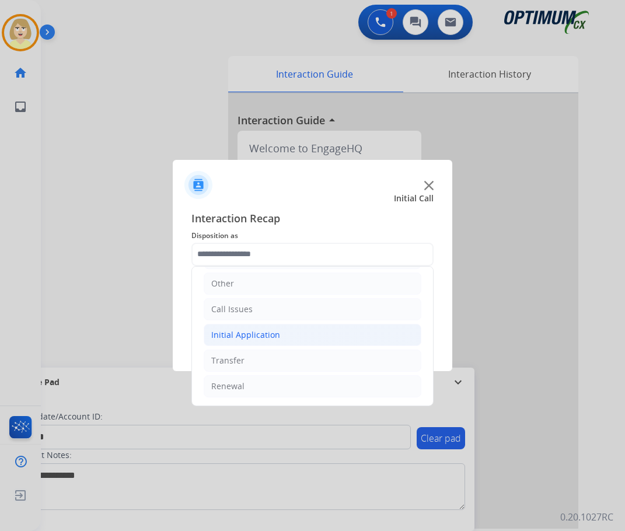
click at [234, 334] on div "Initial Application" at bounding box center [245, 335] width 69 height 12
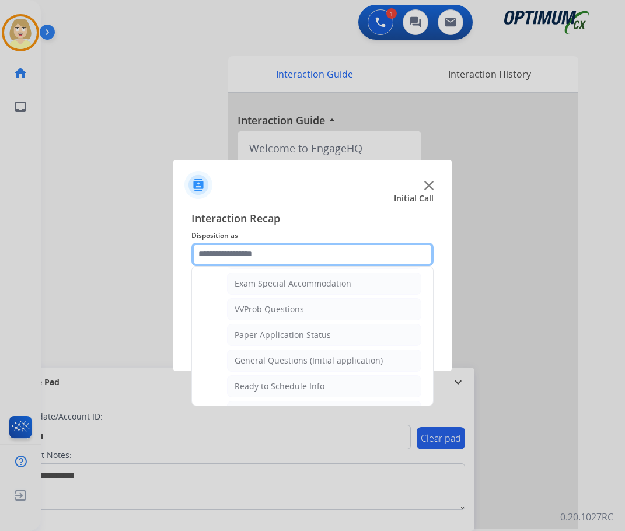
scroll to position [663, 0]
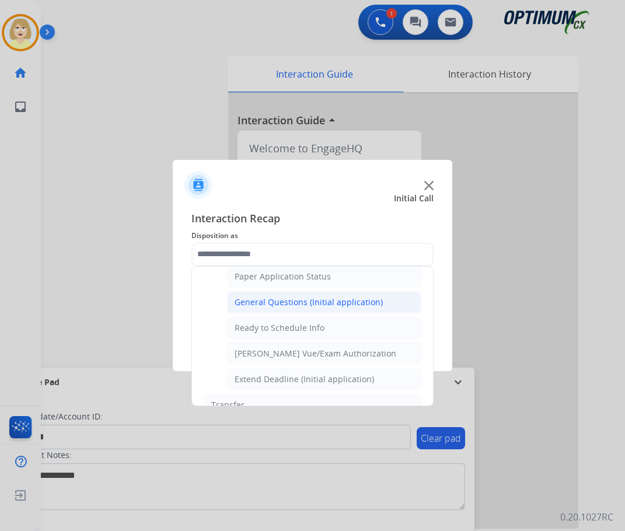
click at [267, 301] on div "General Questions (Initial application)" at bounding box center [309, 303] width 148 height 12
type input "**********"
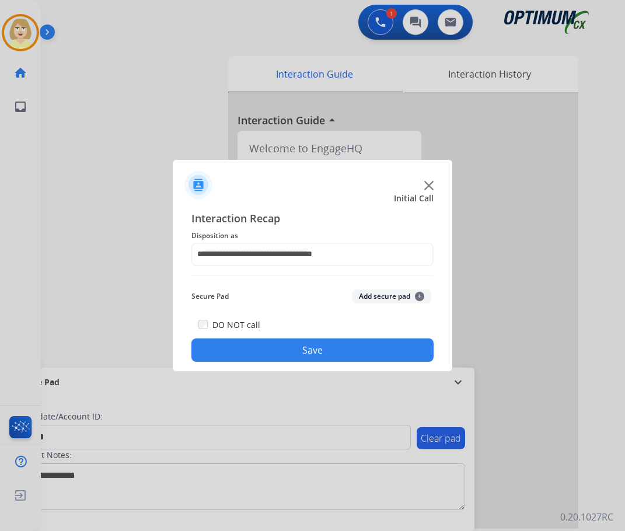
click at [365, 288] on div "Secure Pad Add secure pad +" at bounding box center [312, 296] width 242 height 23
click at [365, 293] on button "Add secure pad +" at bounding box center [391, 297] width 79 height 14
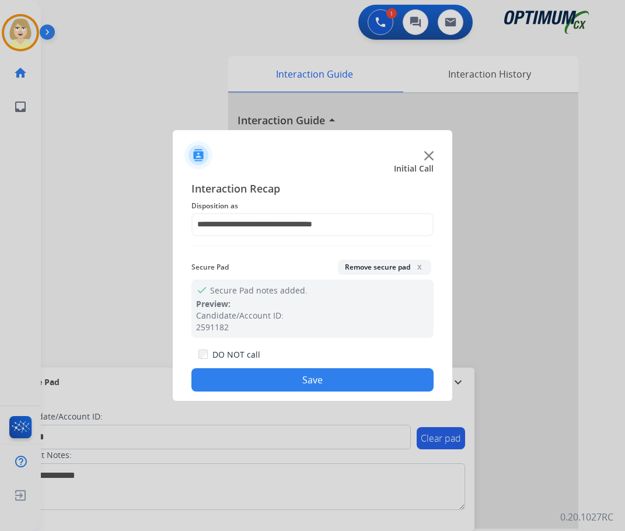
drag, startPoint x: 268, startPoint y: 384, endPoint x: 179, endPoint y: 262, distance: 151.2
click at [264, 381] on button "Save" at bounding box center [312, 379] width 242 height 23
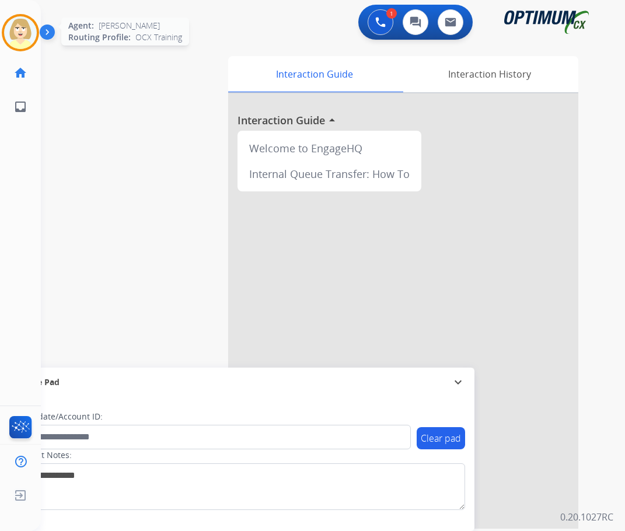
click at [20, 22] on img at bounding box center [20, 32] width 33 height 33
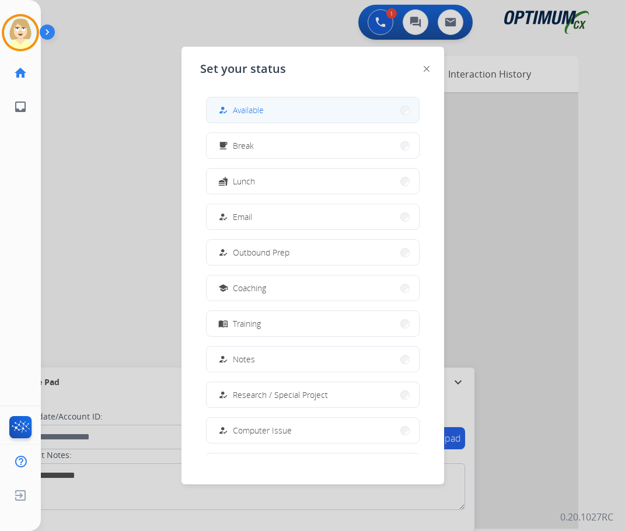
click at [239, 111] on span "Available" at bounding box center [248, 110] width 31 height 12
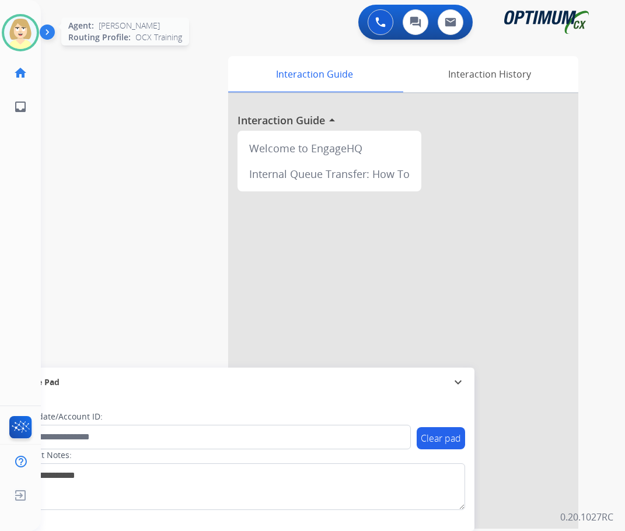
click at [18, 27] on img at bounding box center [20, 32] width 33 height 33
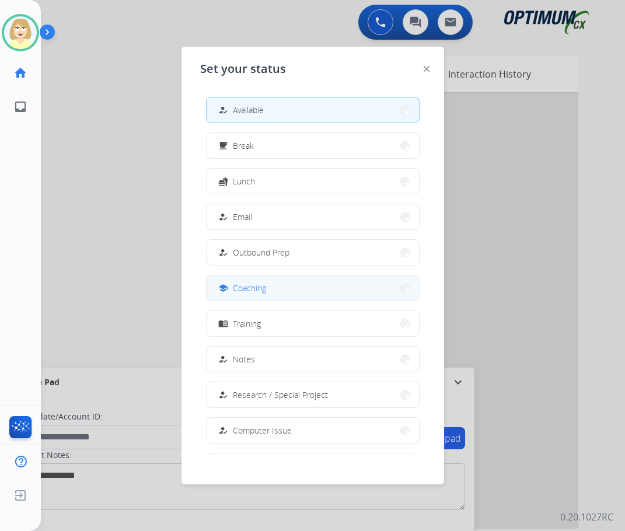
click at [249, 289] on span "Coaching" at bounding box center [249, 288] width 33 height 12
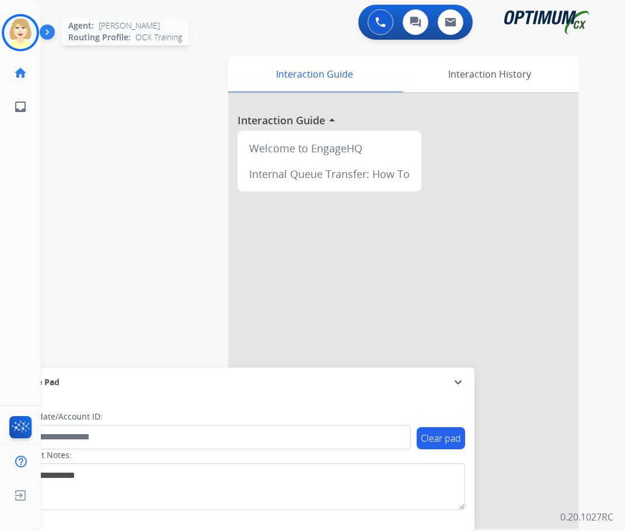
click at [14, 29] on img at bounding box center [20, 32] width 33 height 33
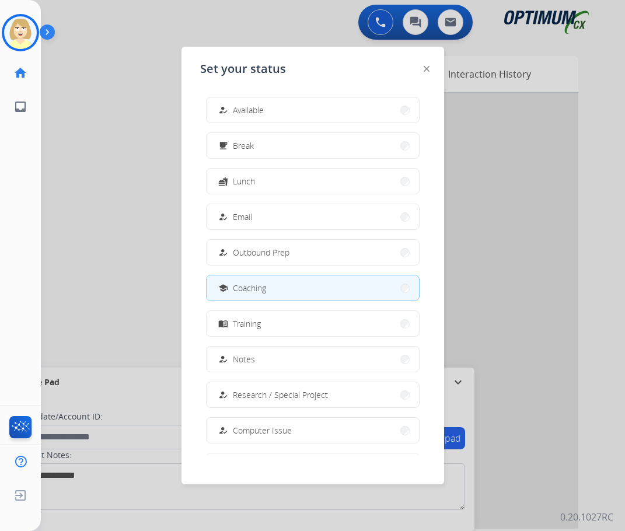
click at [255, 287] on span "Coaching" at bounding box center [249, 288] width 33 height 12
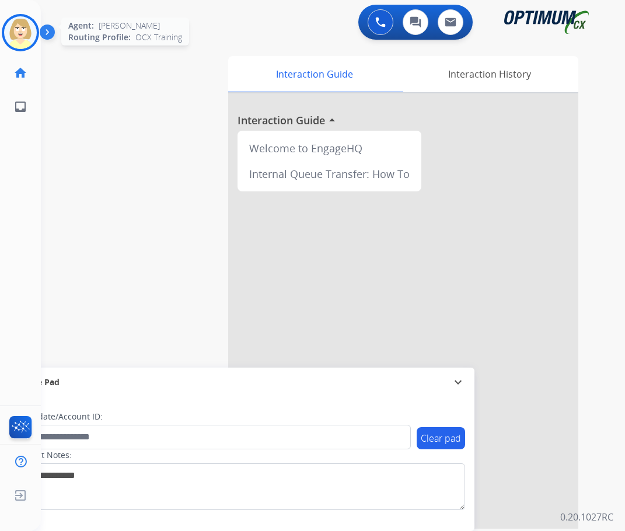
click at [14, 30] on img at bounding box center [20, 32] width 33 height 33
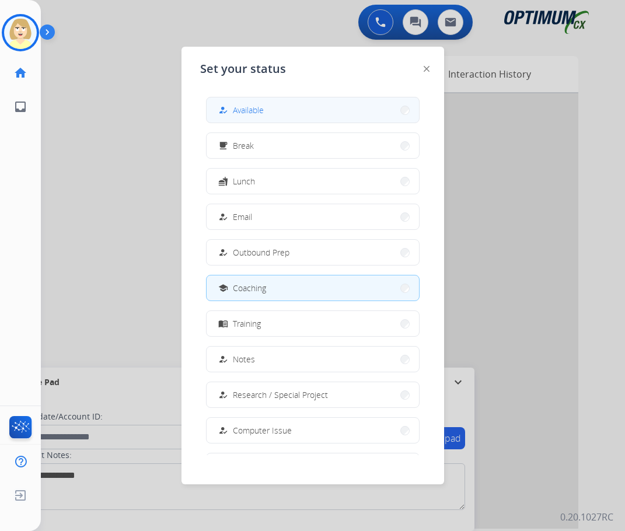
click at [263, 108] on span "Available" at bounding box center [248, 110] width 31 height 12
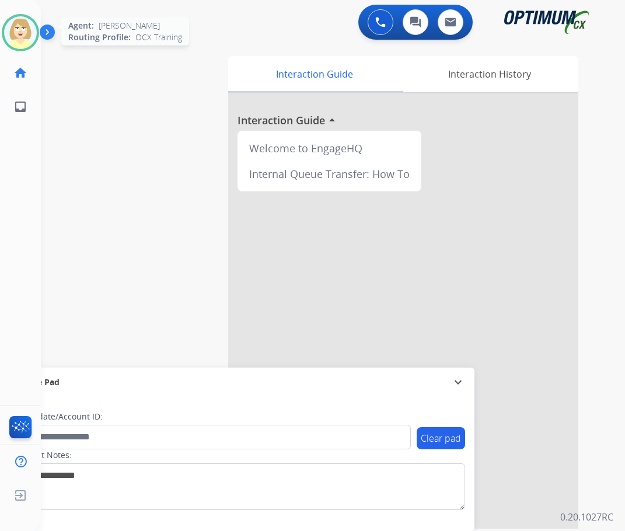
click at [16, 25] on img at bounding box center [20, 32] width 33 height 33
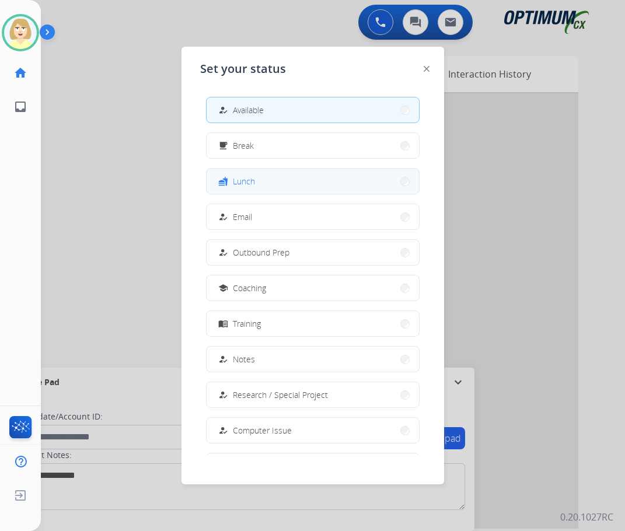
click at [238, 181] on span "Lunch" at bounding box center [244, 181] width 22 height 12
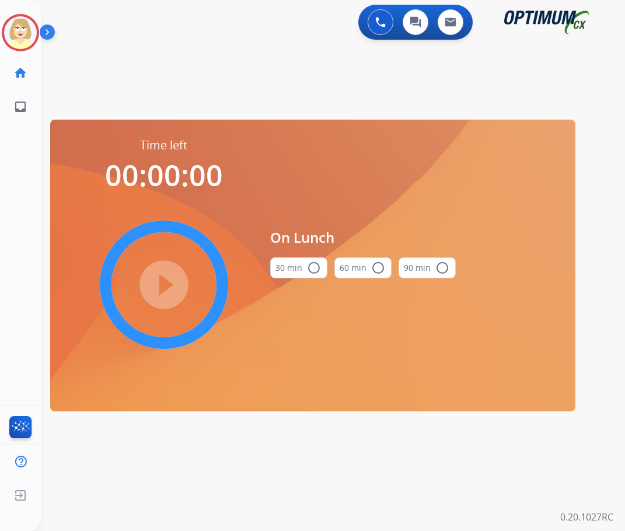
click at [305, 263] on button "30 min radio_button_unchecked" at bounding box center [298, 267] width 57 height 21
click at [171, 284] on mat-icon "play_circle_filled" at bounding box center [164, 285] width 14 height 14
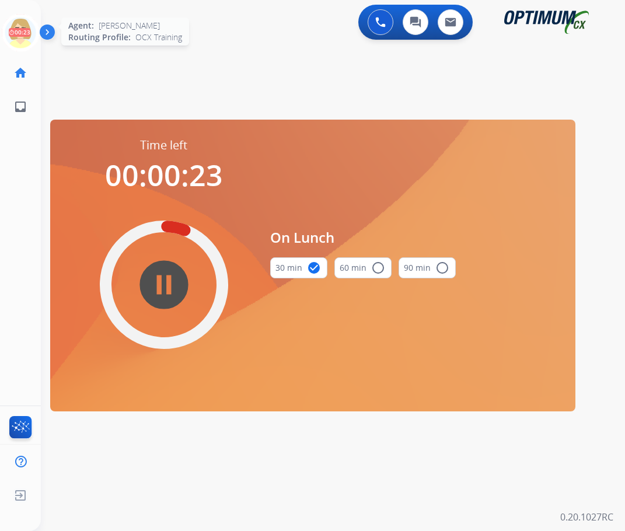
click at [24, 25] on icon at bounding box center [21, 33] width 38 height 38
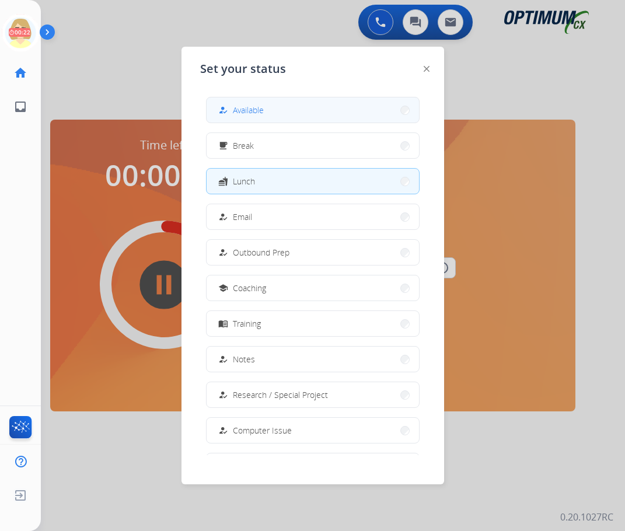
click at [250, 107] on span "Available" at bounding box center [248, 110] width 31 height 12
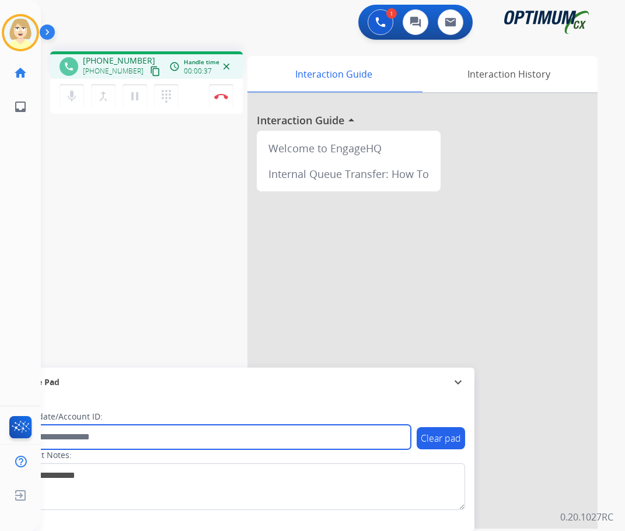
click at [72, 438] on input "text" at bounding box center [213, 437] width 396 height 25
paste input "*******"
type input "*******"
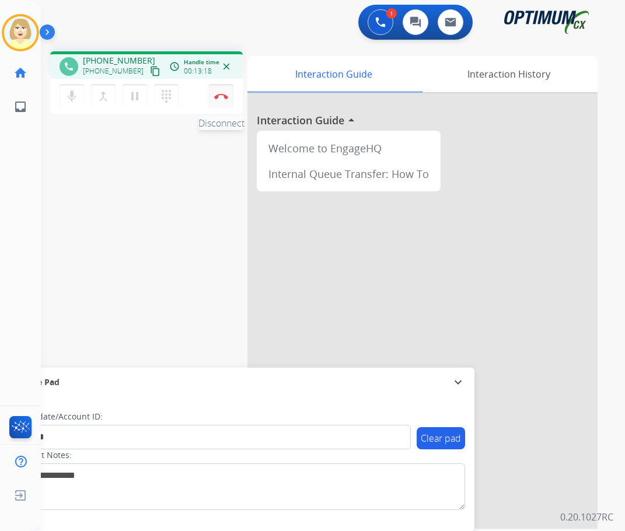
click at [218, 91] on button "Disconnect" at bounding box center [221, 96] width 25 height 25
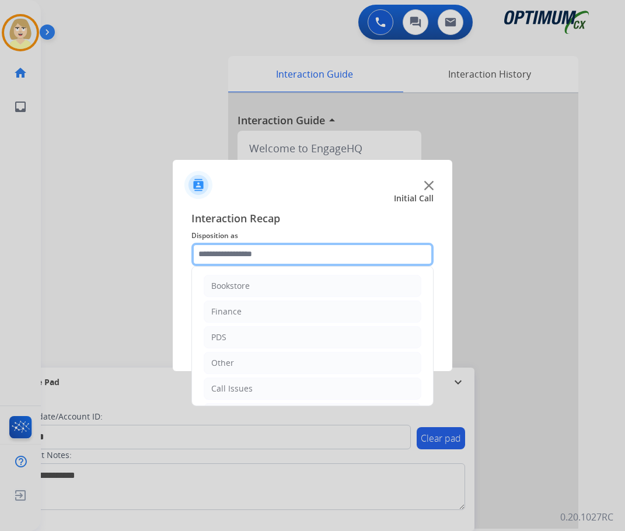
click at [245, 252] on input "text" at bounding box center [312, 254] width 242 height 23
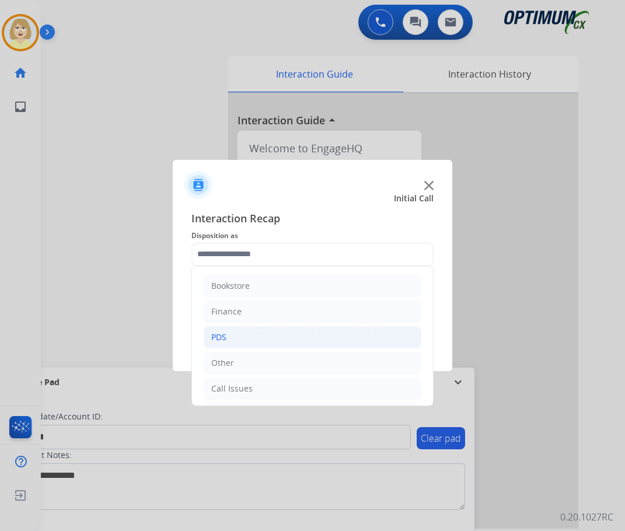
click at [220, 339] on div "PDS" at bounding box center [218, 338] width 15 height 12
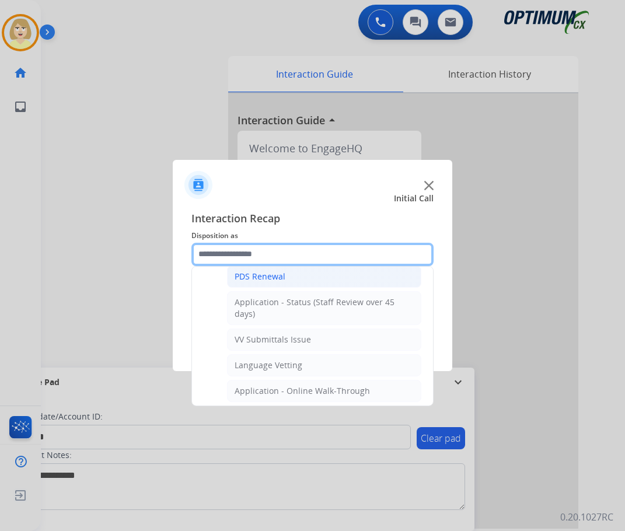
scroll to position [234, 0]
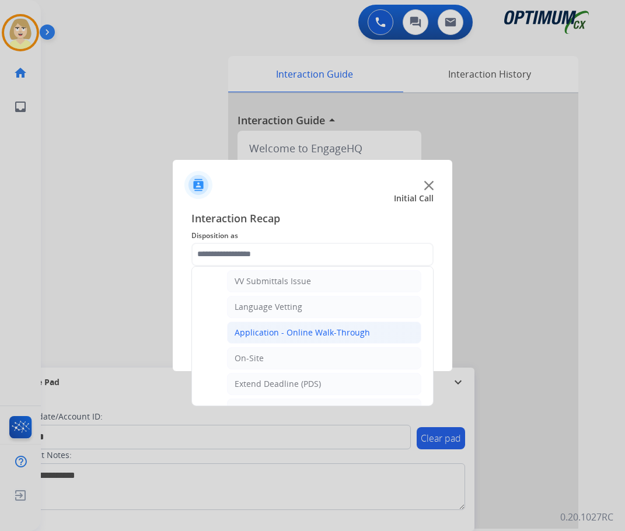
click at [291, 336] on div "Application - Online Walk-Through" at bounding box center [302, 333] width 135 height 12
type input "**********"
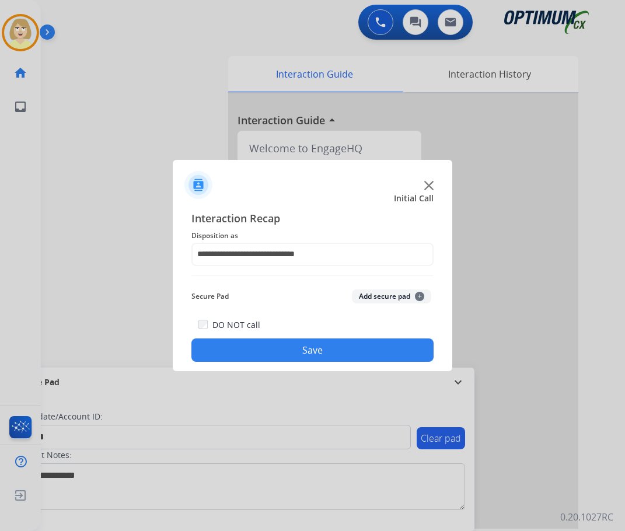
click at [385, 300] on button "Add secure pad +" at bounding box center [391, 297] width 79 height 14
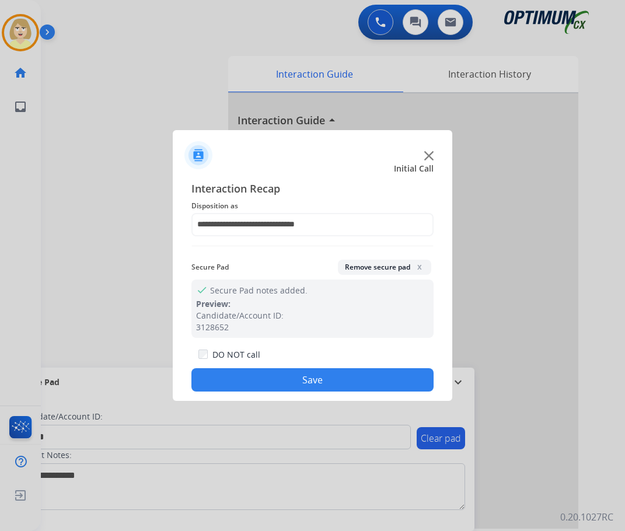
click at [260, 377] on button "Save" at bounding box center [312, 379] width 242 height 23
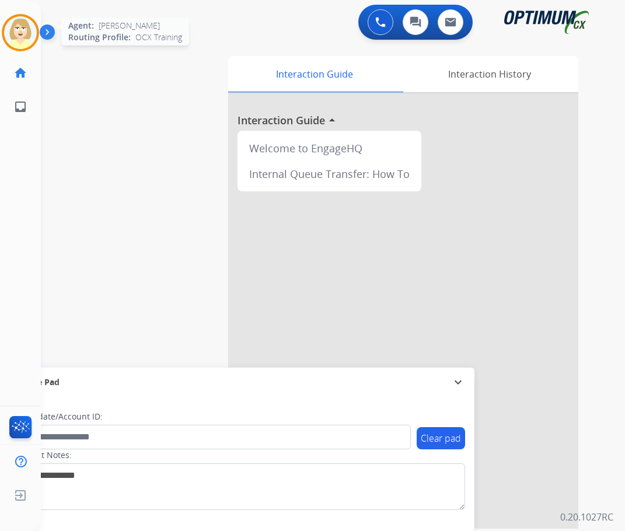
click at [27, 19] on img at bounding box center [20, 32] width 33 height 33
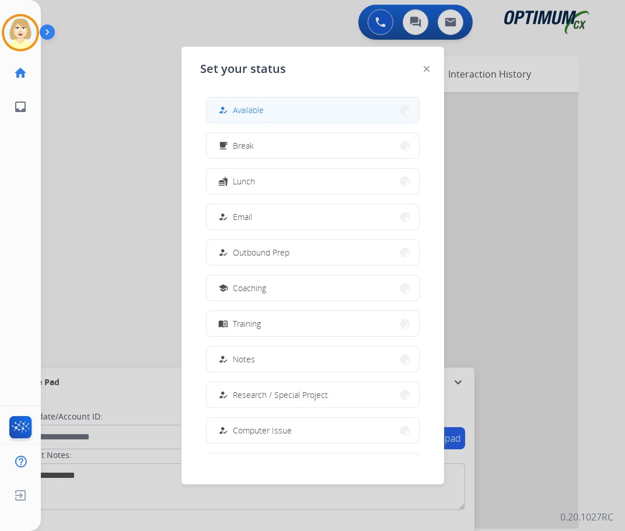
click at [238, 110] on span "Available" at bounding box center [248, 110] width 31 height 12
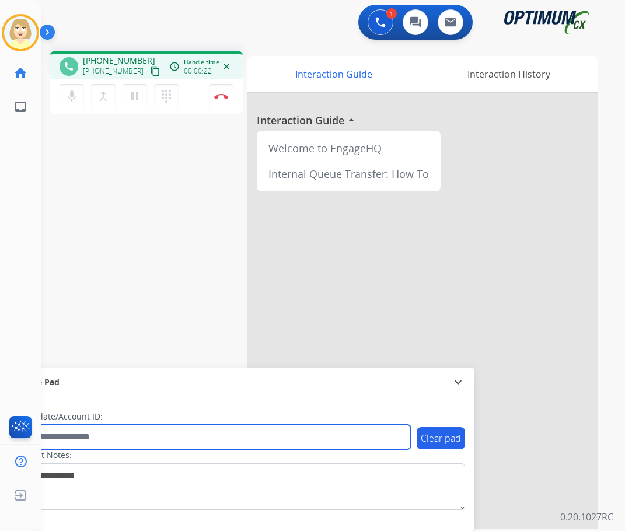
click at [79, 436] on input "text" at bounding box center [213, 437] width 396 height 25
paste input "*********"
click at [76, 433] on input "*********" at bounding box center [213, 437] width 396 height 25
paste input "********"
type input "**********"
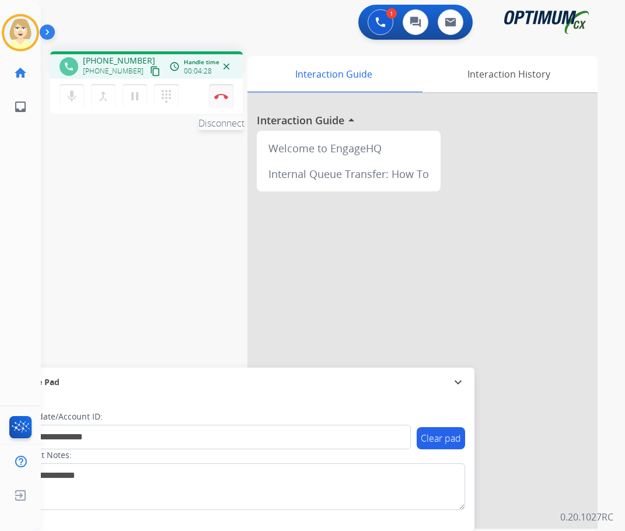
click at [224, 96] on img at bounding box center [221, 96] width 14 height 6
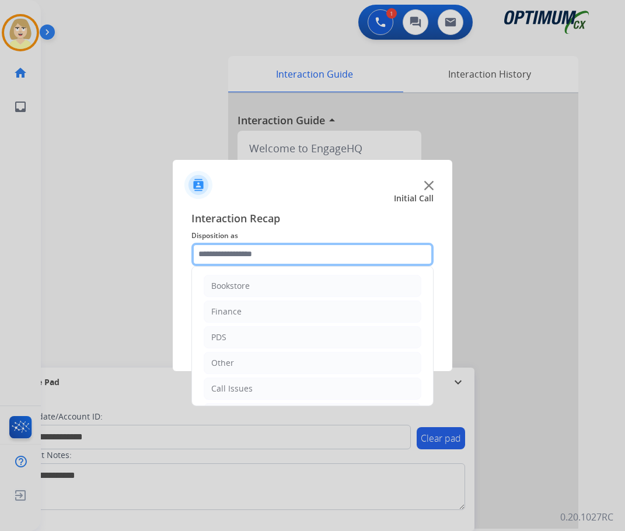
click at [228, 255] on input "text" at bounding box center [312, 254] width 242 height 23
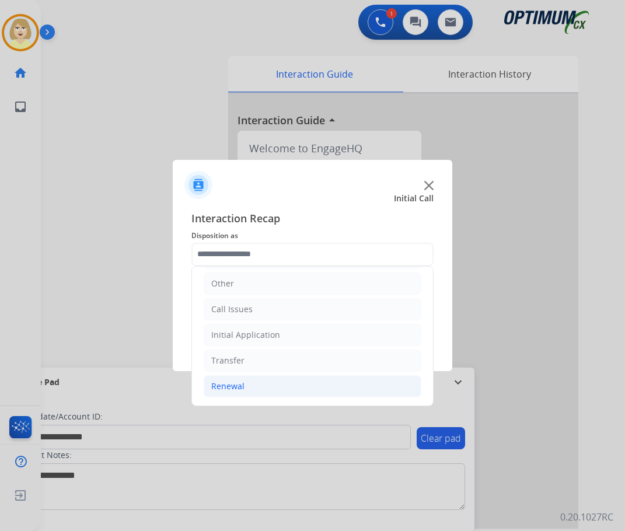
click at [222, 385] on div "Renewal" at bounding box center [227, 387] width 33 height 12
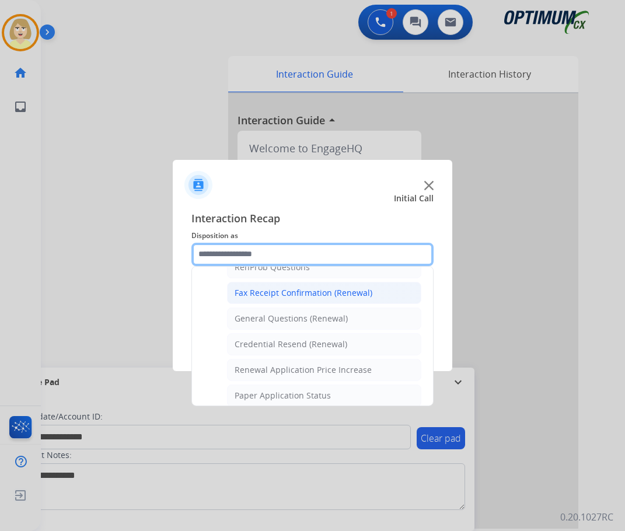
scroll to position [371, 0]
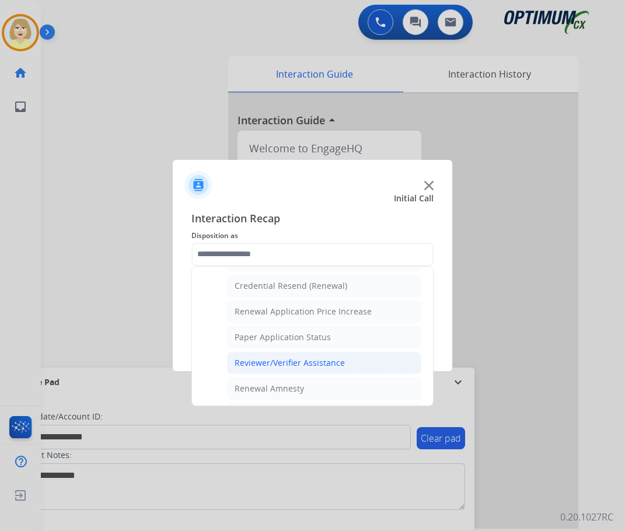
click at [285, 365] on div "Reviewer/Verifier Assistance" at bounding box center [290, 363] width 110 height 12
type input "**********"
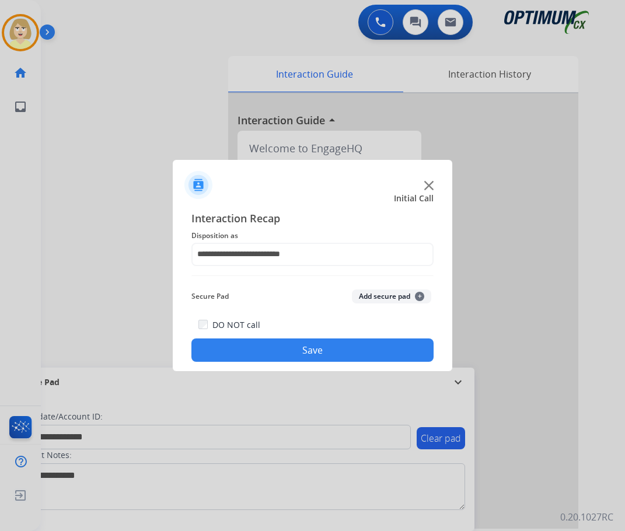
click at [382, 294] on button "Add secure pad +" at bounding box center [391, 297] width 79 height 14
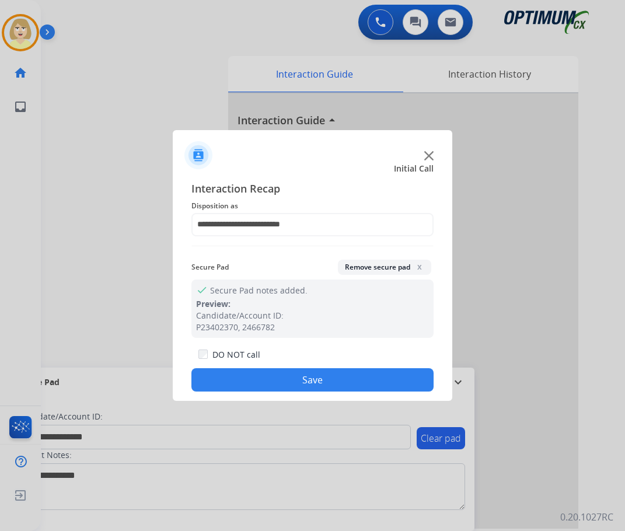
click at [248, 377] on button "Save" at bounding box center [312, 379] width 242 height 23
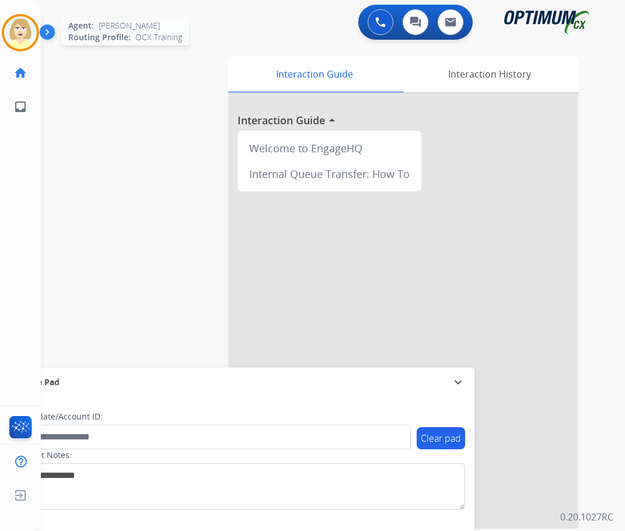
click at [15, 30] on img at bounding box center [20, 32] width 33 height 33
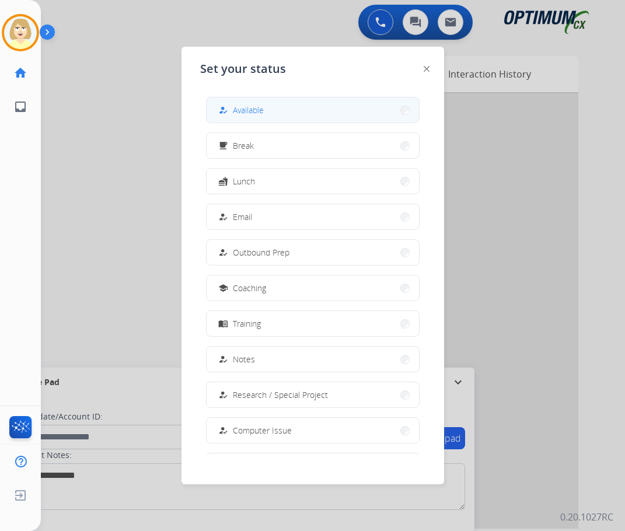
click at [225, 109] on mat-icon "how_to_reg" at bounding box center [223, 110] width 10 height 10
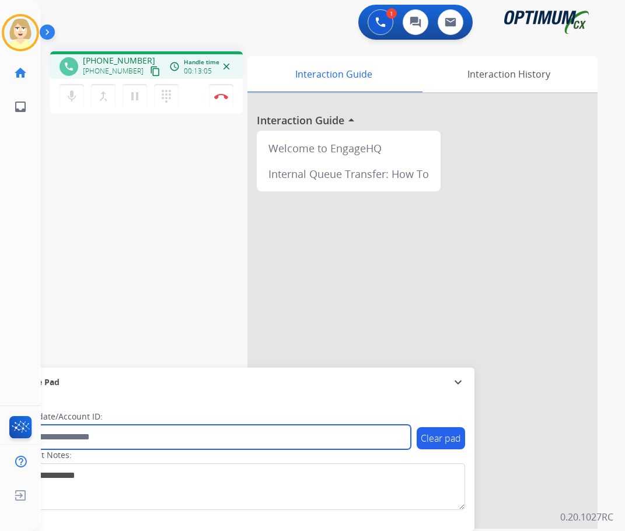
click at [74, 438] on input "text" at bounding box center [213, 437] width 396 height 25
paste input "*******"
type input "*******"
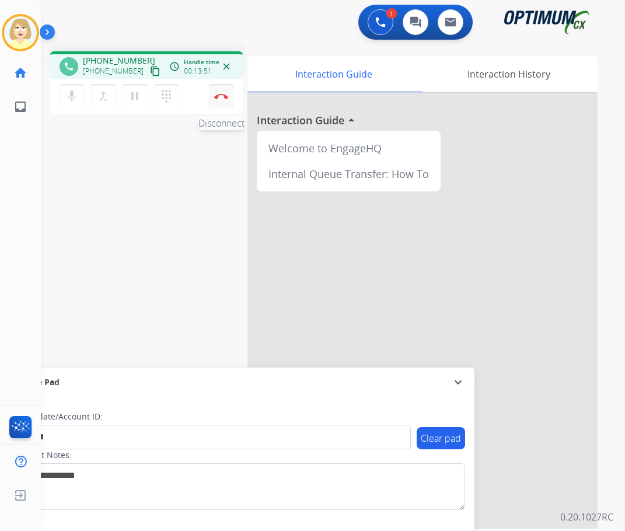
click at [220, 93] on button "Disconnect" at bounding box center [221, 96] width 25 height 25
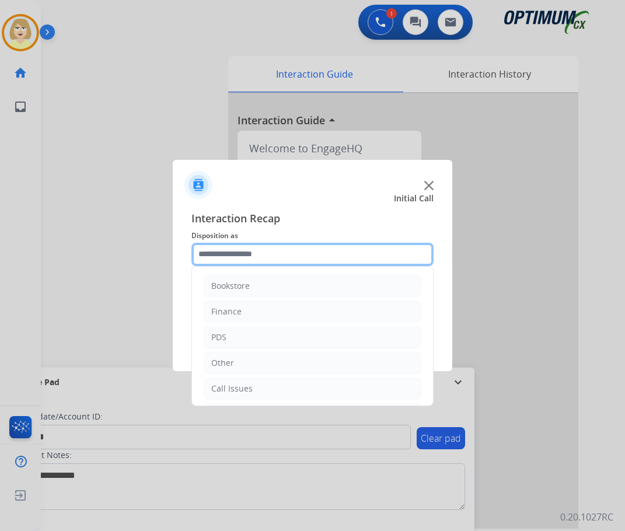
click at [216, 260] on input "text" at bounding box center [312, 254] width 242 height 23
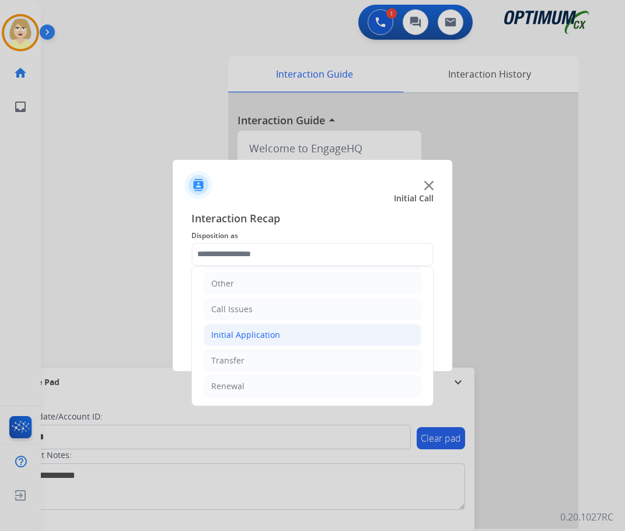
click at [256, 336] on div "Initial Application" at bounding box center [245, 335] width 69 height 12
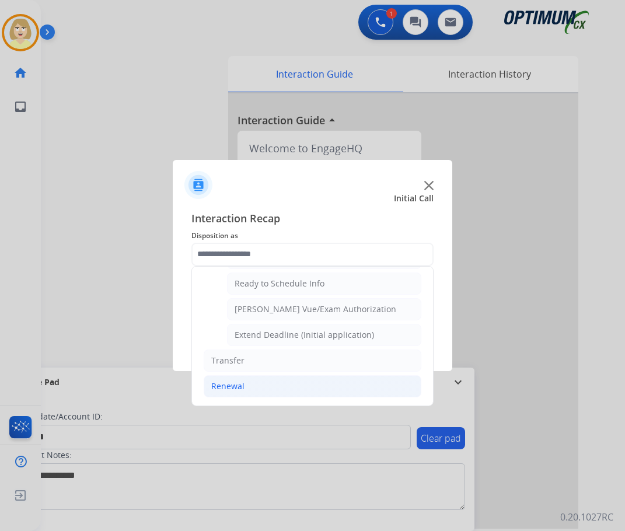
click at [231, 388] on div "Renewal" at bounding box center [227, 387] width 33 height 12
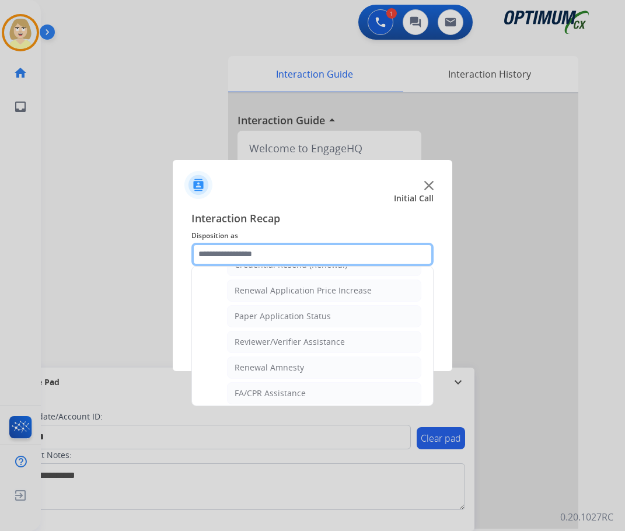
scroll to position [334, 0]
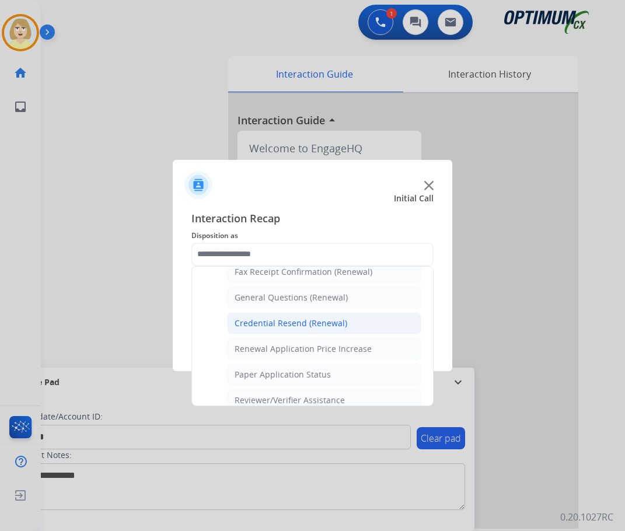
click at [287, 322] on div "Credential Resend (Renewal)" at bounding box center [291, 324] width 113 height 12
type input "**********"
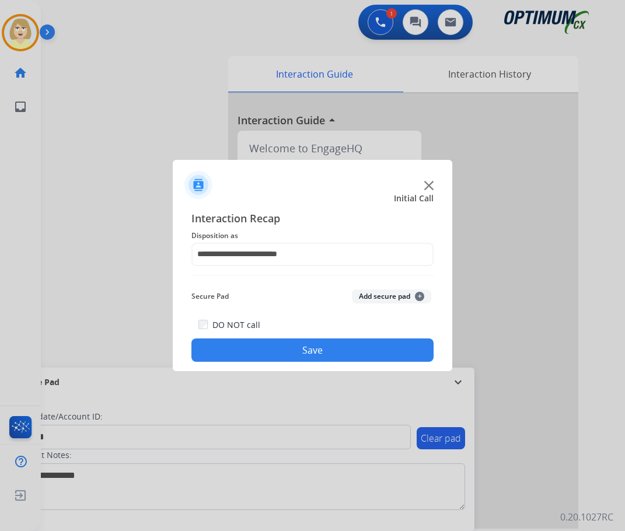
click at [374, 297] on button "Add secure pad +" at bounding box center [391, 297] width 79 height 14
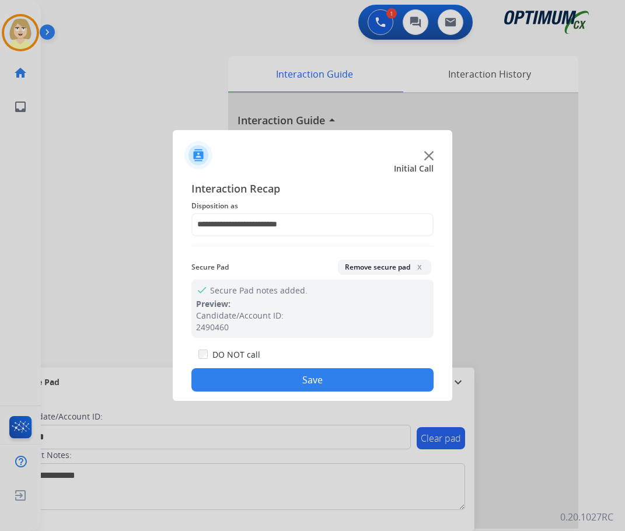
click at [309, 377] on button "Save" at bounding box center [312, 379] width 242 height 23
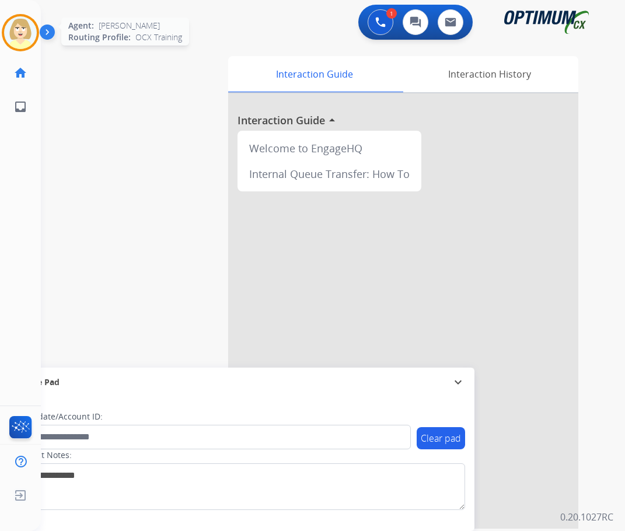
click at [18, 32] on img at bounding box center [20, 32] width 33 height 33
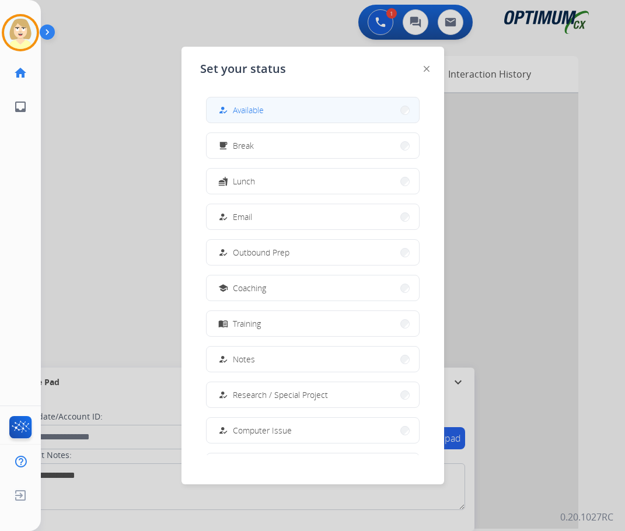
click at [257, 109] on span "Available" at bounding box center [248, 110] width 31 height 12
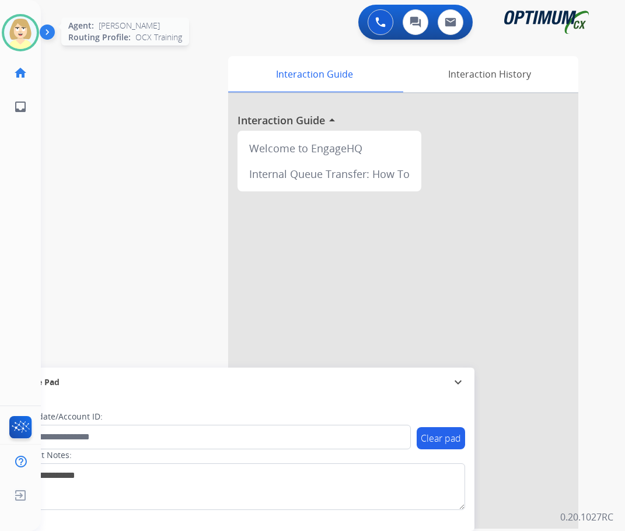
click at [19, 32] on img at bounding box center [20, 32] width 33 height 33
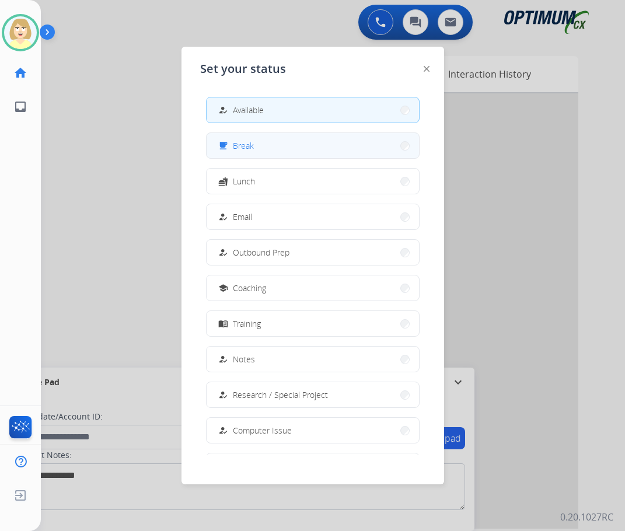
click at [251, 145] on span "Break" at bounding box center [243, 146] width 21 height 12
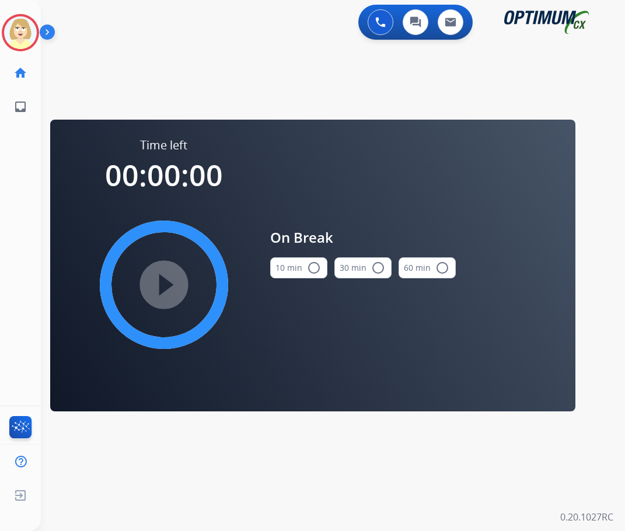
click at [291, 264] on button "10 min radio_button_unchecked" at bounding box center [298, 267] width 57 height 21
click at [157, 286] on mat-icon "play_circle_filled" at bounding box center [164, 285] width 14 height 14
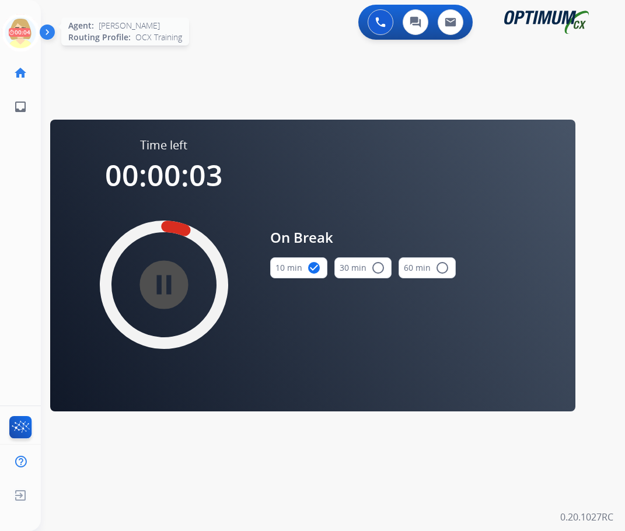
click at [19, 29] on icon at bounding box center [21, 33] width 38 height 38
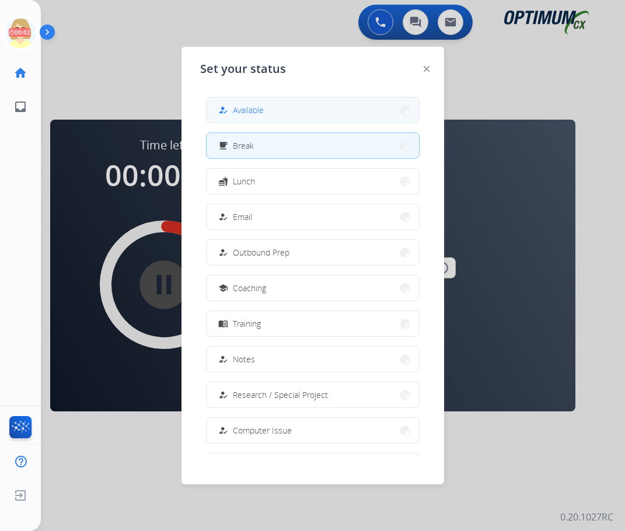
click at [259, 109] on span "Available" at bounding box center [248, 110] width 31 height 12
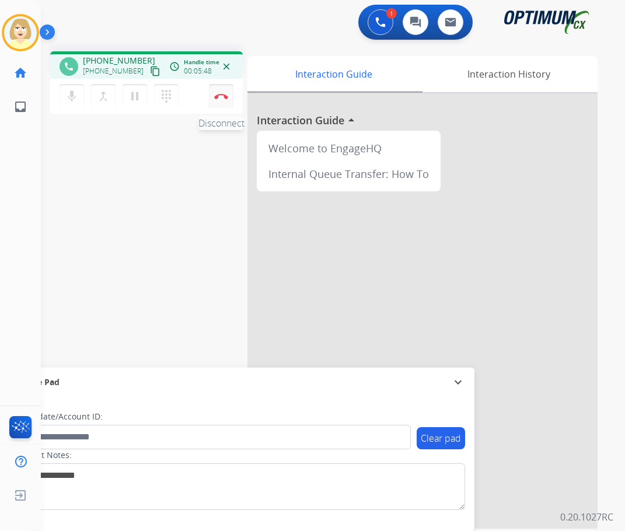
click at [226, 95] on img at bounding box center [221, 96] width 14 height 6
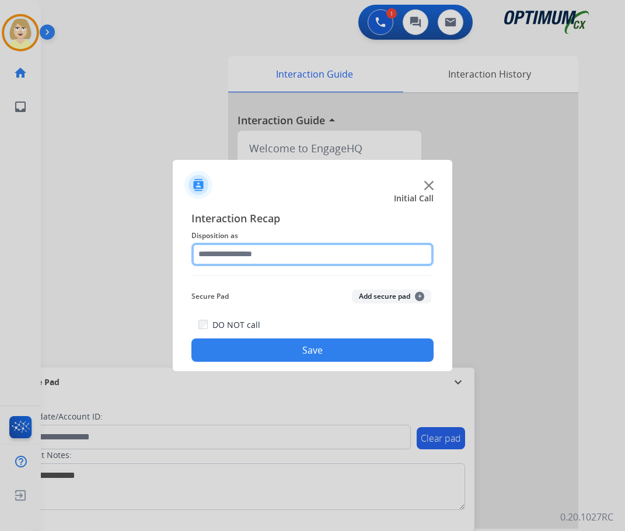
click at [213, 256] on input "text" at bounding box center [312, 254] width 242 height 23
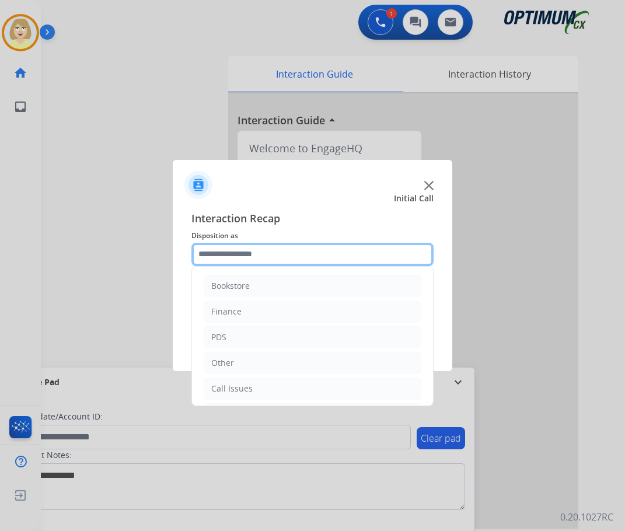
scroll to position [79, 0]
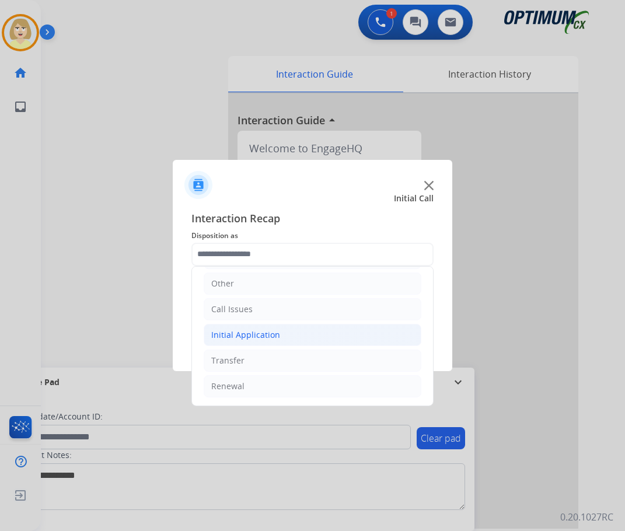
click at [240, 335] on div "Initial Application" at bounding box center [245, 335] width 69 height 12
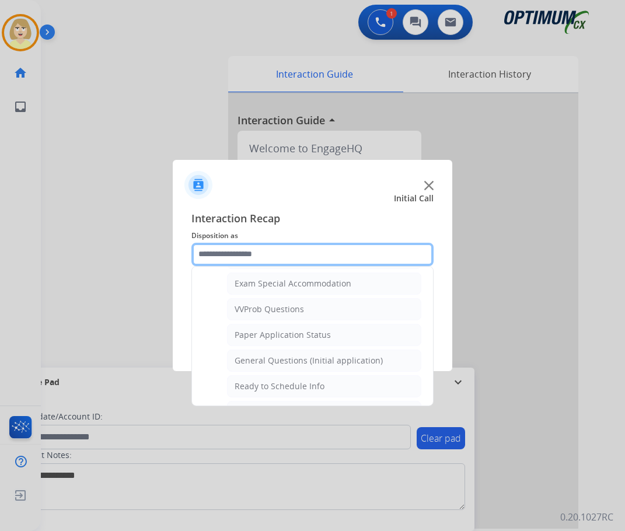
scroll to position [663, 0]
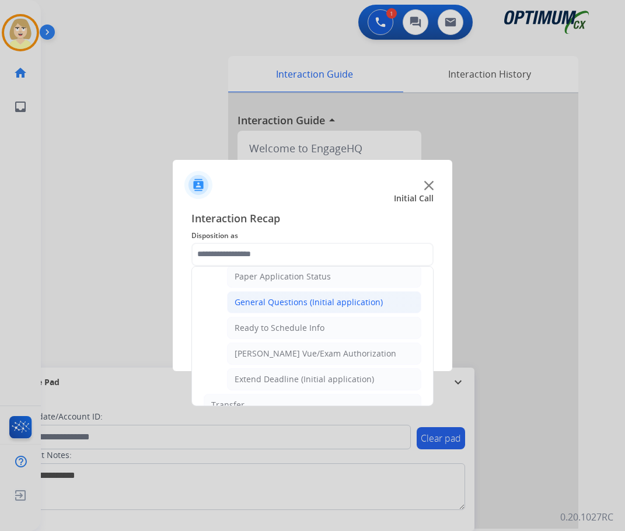
click at [293, 304] on div "General Questions (Initial application)" at bounding box center [309, 303] width 148 height 12
type input "**********"
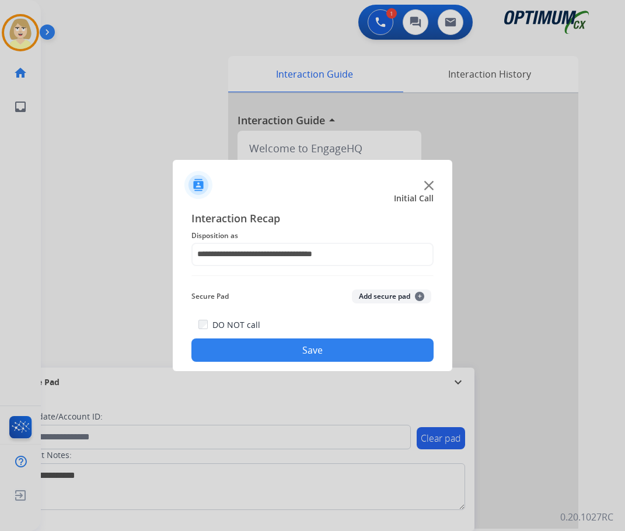
click at [384, 294] on button "Add secure pad +" at bounding box center [391, 297] width 79 height 14
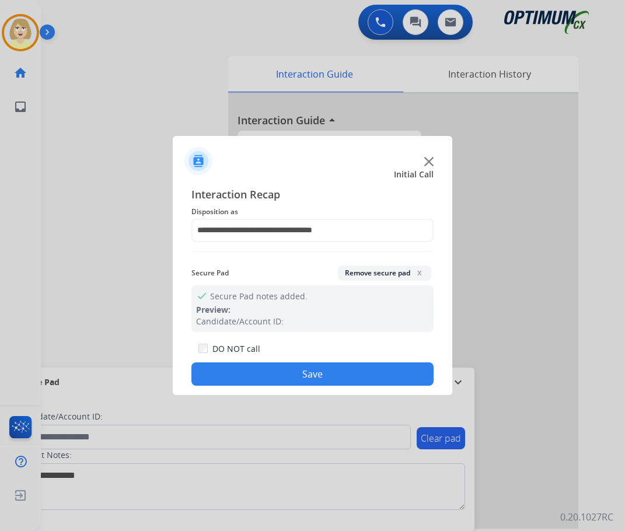
drag, startPoint x: 266, startPoint y: 377, endPoint x: 265, endPoint y: 371, distance: 6.5
click at [266, 375] on button "Save" at bounding box center [312, 374] width 242 height 23
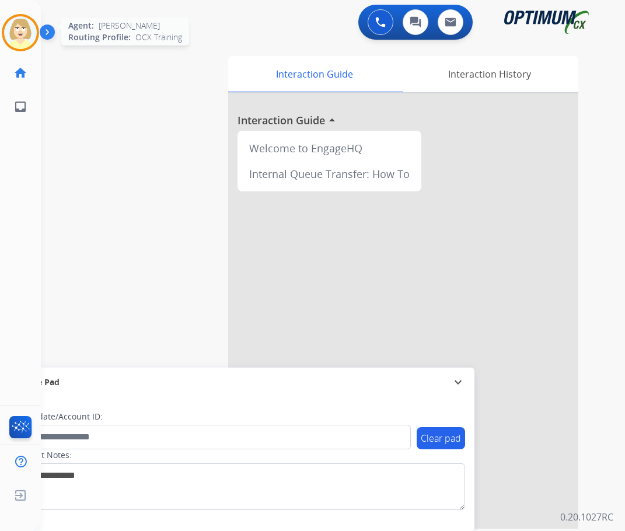
click at [19, 28] on img at bounding box center [20, 32] width 33 height 33
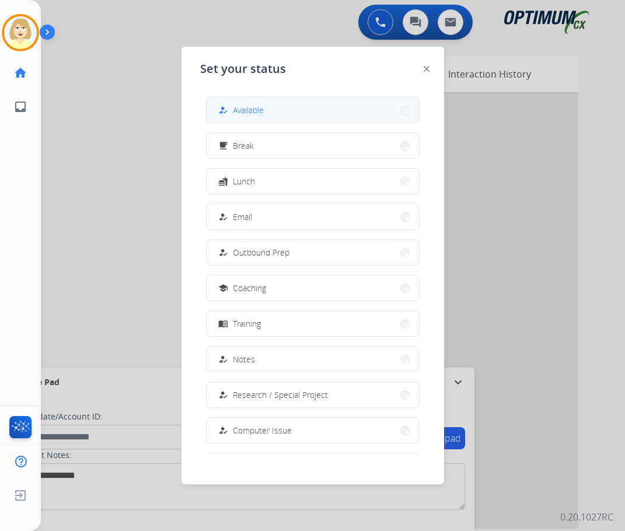
click at [242, 109] on span "Available" at bounding box center [248, 110] width 31 height 12
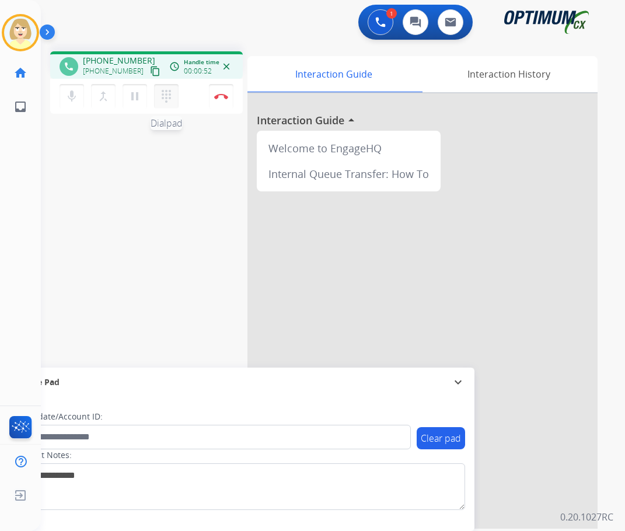
click at [165, 96] on mat-icon "dialpad" at bounding box center [166, 96] width 14 height 14
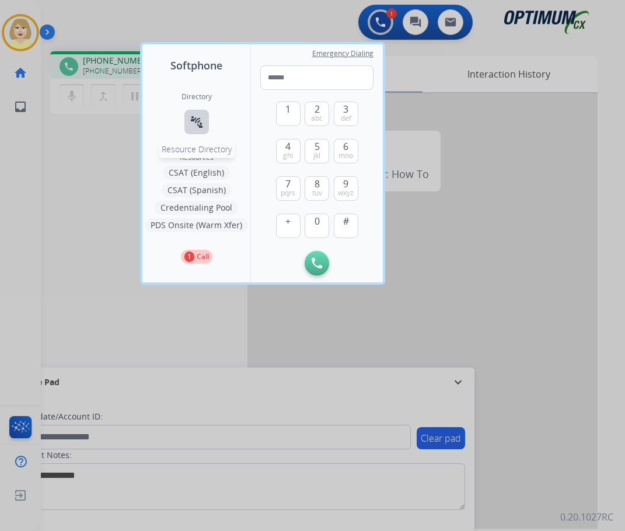
click at [194, 117] on mat-icon "connect_without_contact" at bounding box center [197, 122] width 14 height 14
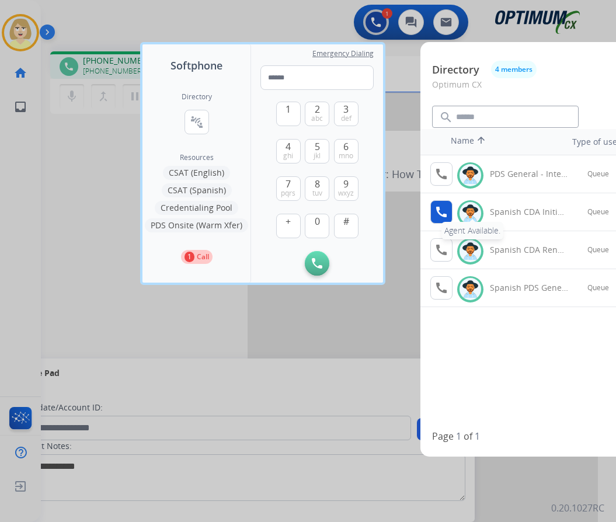
drag, startPoint x: 442, startPoint y: 172, endPoint x: 435, endPoint y: 212, distance: 40.3
click at [435, 212] on tbody "call Available PDS General - Internal Queue - Agent call Agent Available. Avail…" at bounding box center [614, 279] width 389 height 248
click at [435, 212] on mat-icon "call" at bounding box center [441, 212] width 14 height 14
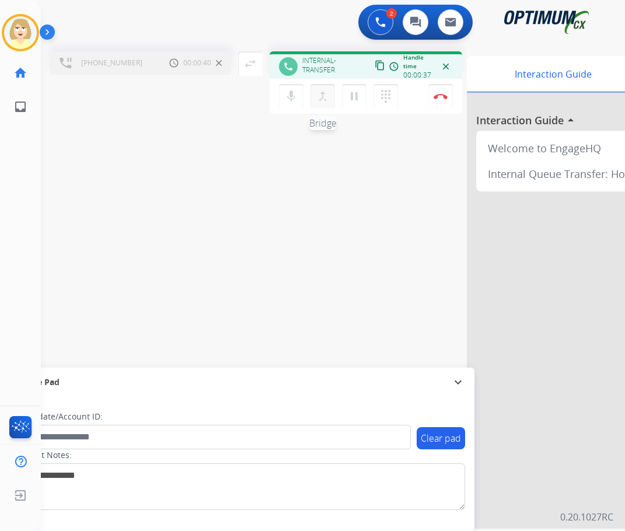
click at [323, 94] on mat-icon "merge_type" at bounding box center [323, 96] width 14 height 14
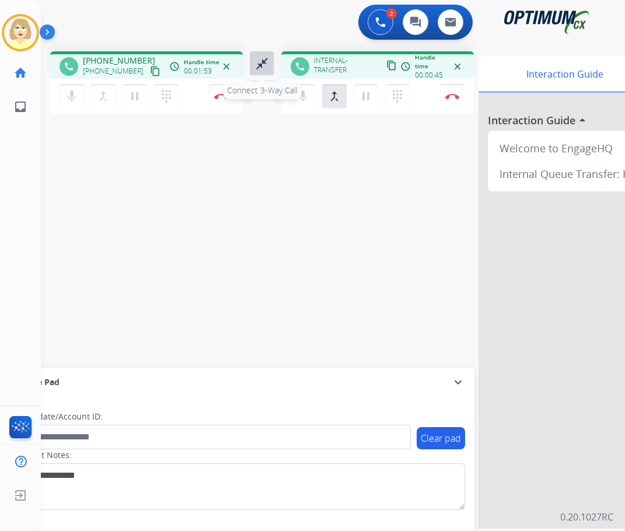
click at [261, 60] on mat-icon "close_fullscreen" at bounding box center [262, 64] width 14 height 14
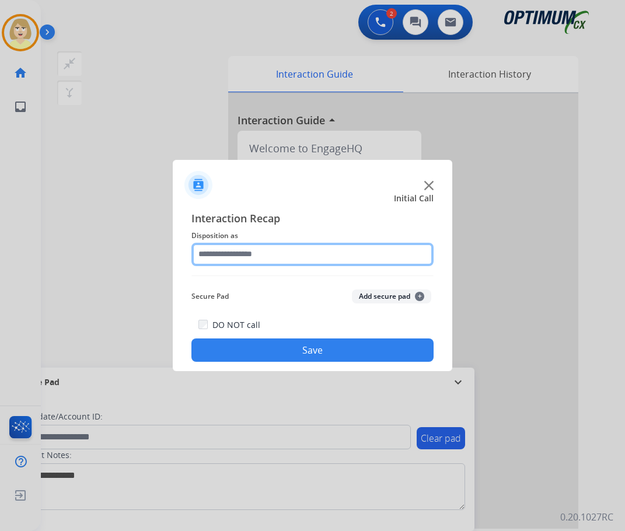
click at [256, 256] on input "text" at bounding box center [312, 254] width 242 height 23
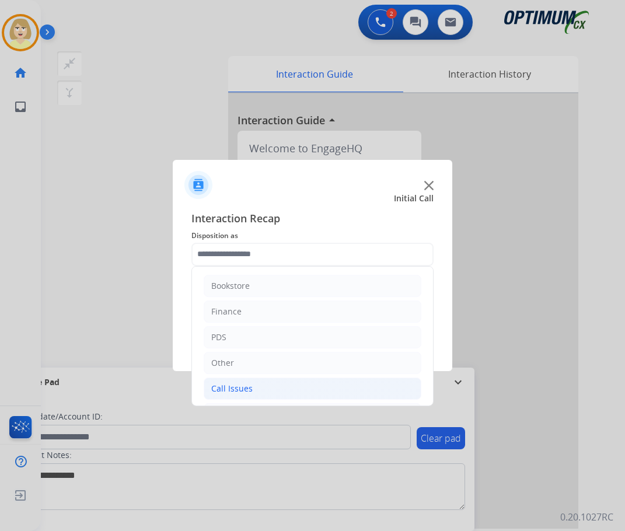
click at [229, 388] on div "Call Issues" at bounding box center [231, 389] width 41 height 12
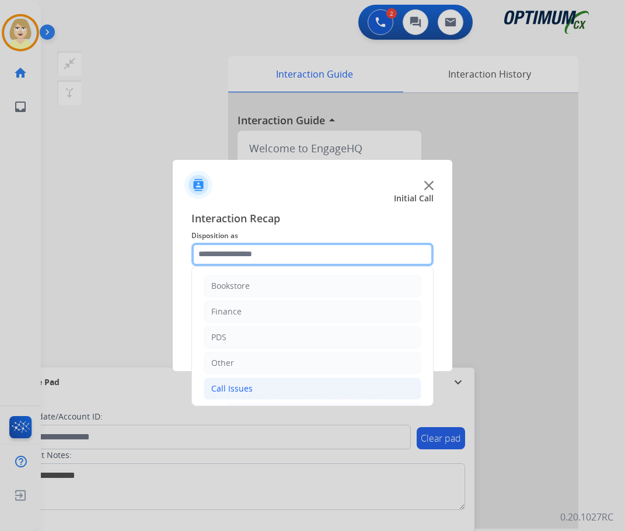
scroll to position [117, 0]
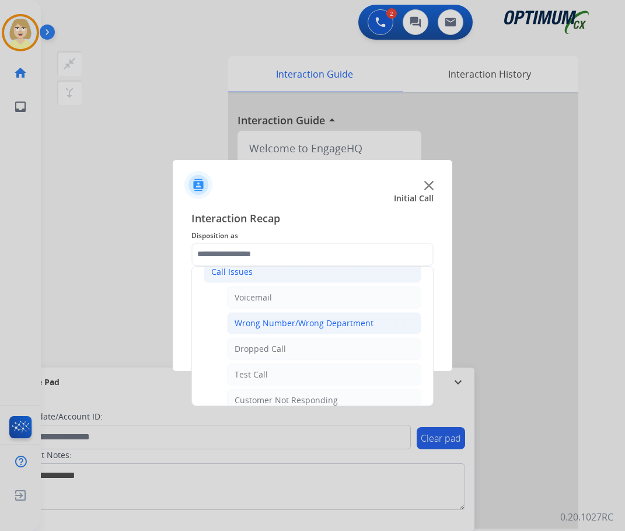
click at [282, 326] on div "Wrong Number/Wrong Department" at bounding box center [304, 324] width 139 height 12
type input "**********"
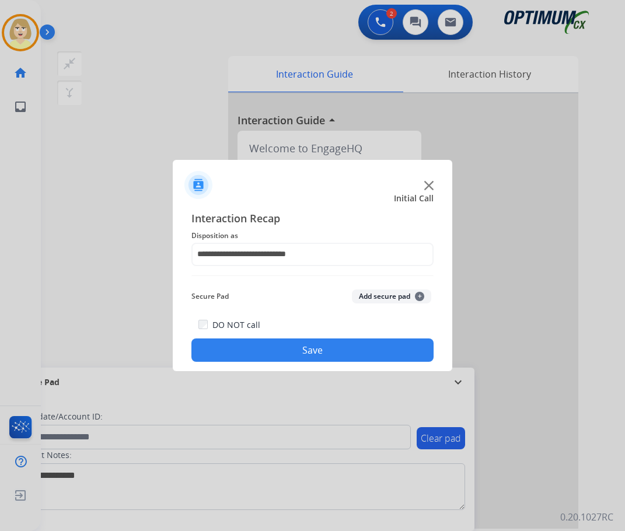
click at [380, 297] on button "Add secure pad +" at bounding box center [391, 297] width 79 height 14
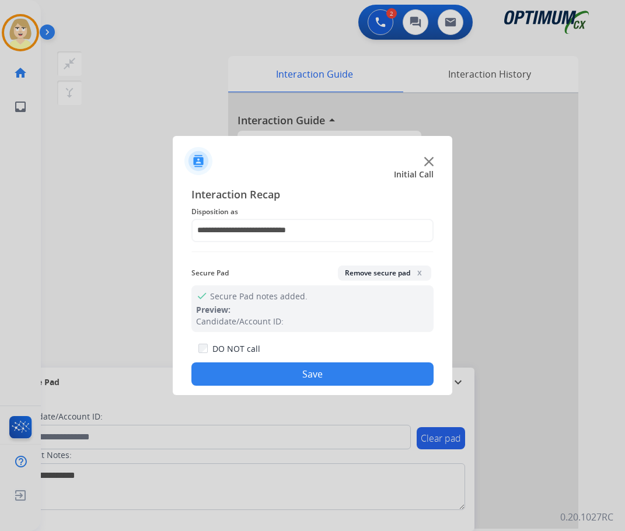
click at [231, 377] on button "Save" at bounding box center [312, 374] width 242 height 23
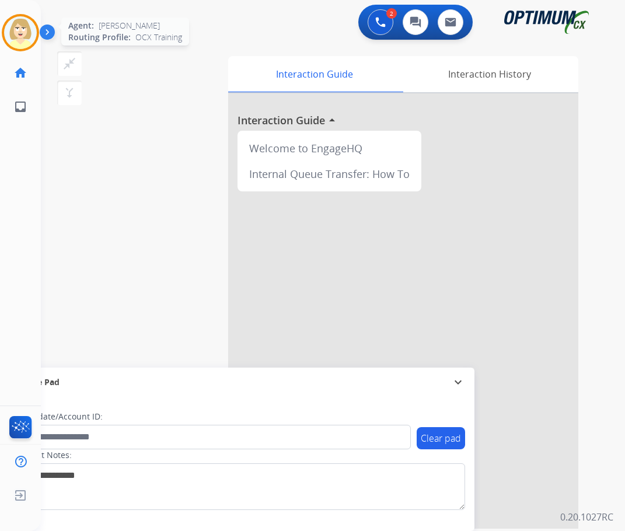
click at [18, 24] on img at bounding box center [20, 32] width 33 height 33
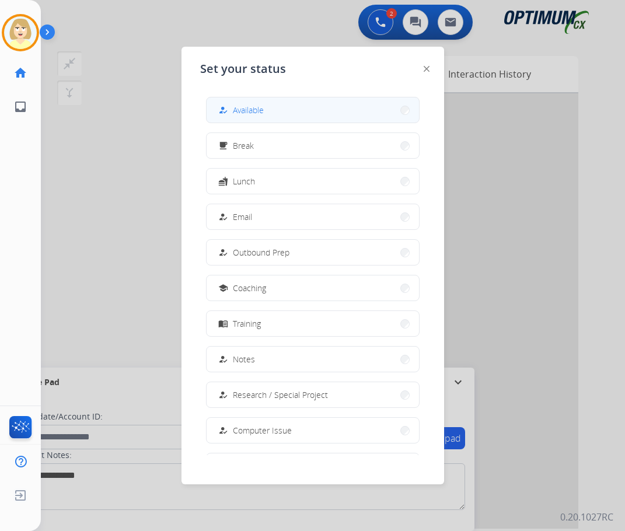
click at [266, 109] on button "how_to_reg Available" at bounding box center [313, 109] width 213 height 25
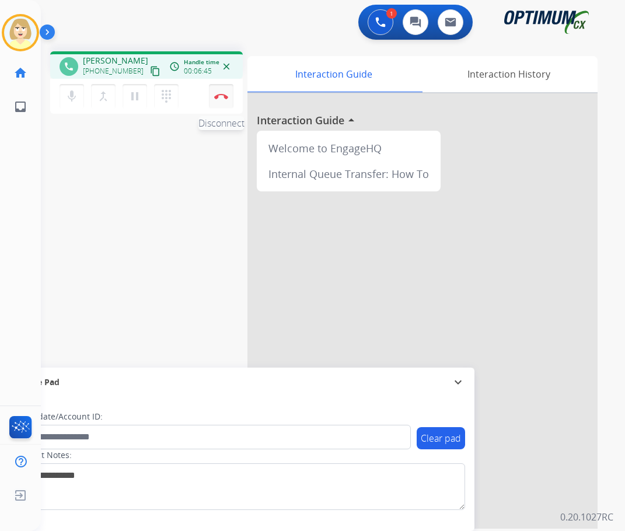
click at [219, 89] on button "Disconnect" at bounding box center [221, 96] width 25 height 25
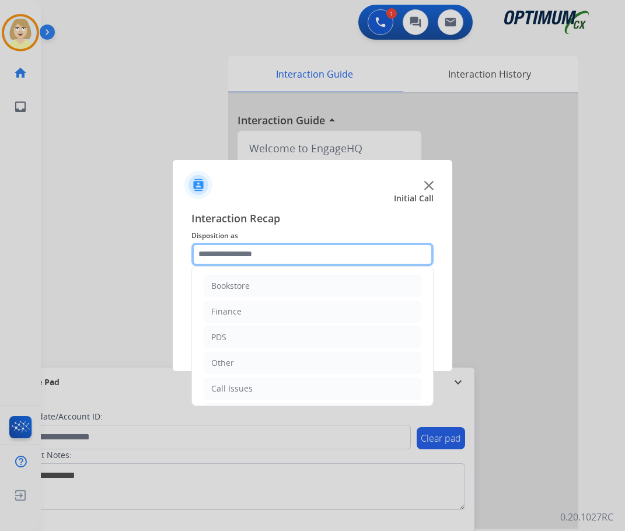
click at [223, 252] on input "text" at bounding box center [312, 254] width 242 height 23
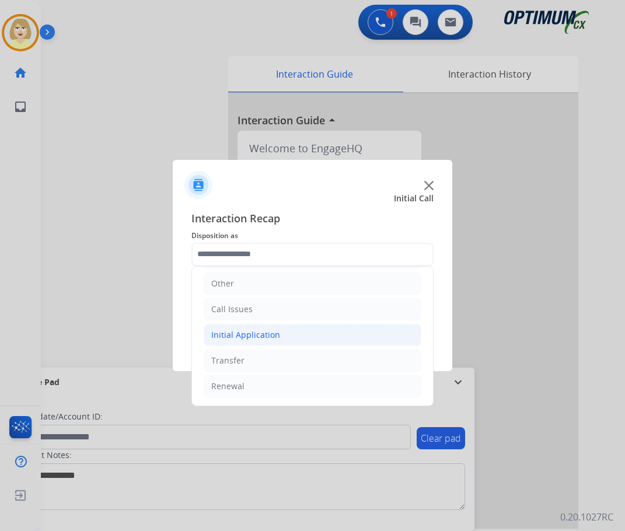
click at [226, 337] on div "Initial Application" at bounding box center [245, 335] width 69 height 12
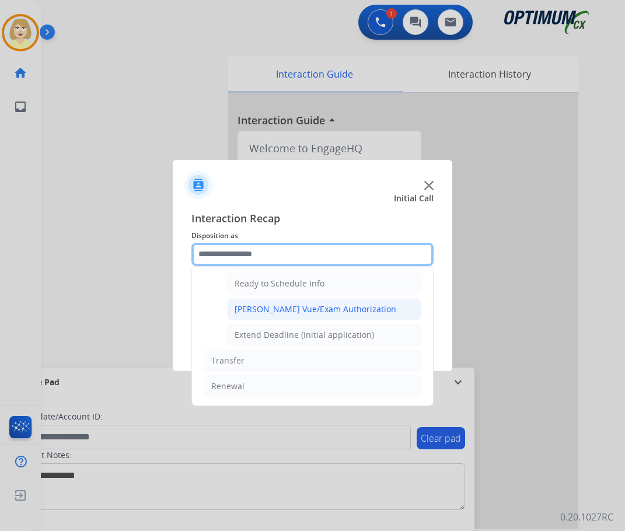
scroll to position [649, 0]
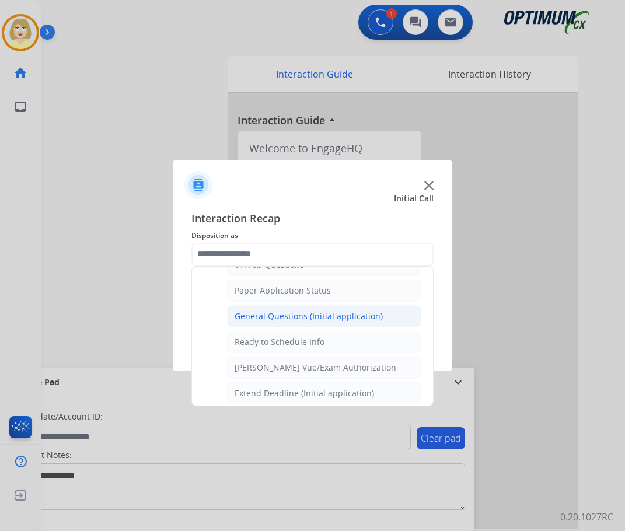
click at [269, 319] on div "General Questions (Initial application)" at bounding box center [309, 317] width 148 height 12
type input "**********"
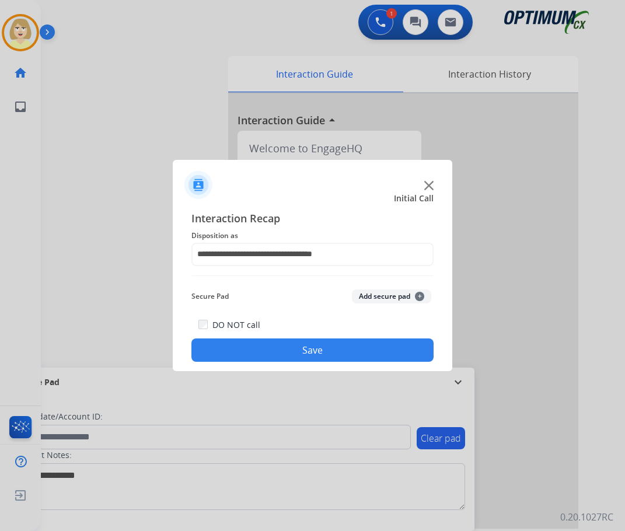
click at [367, 297] on button "Add secure pad +" at bounding box center [391, 297] width 79 height 14
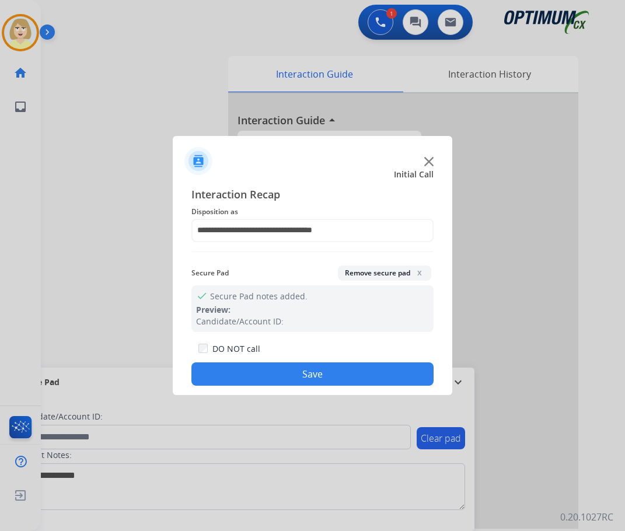
click at [228, 379] on button "Save" at bounding box center [312, 374] width 242 height 23
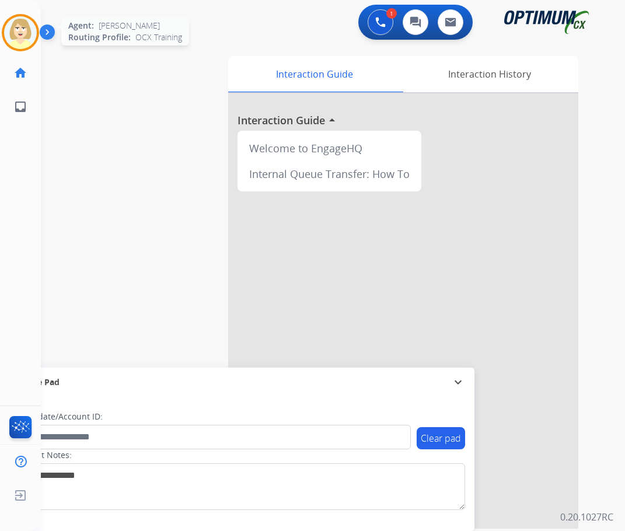
click at [19, 23] on img at bounding box center [20, 32] width 33 height 33
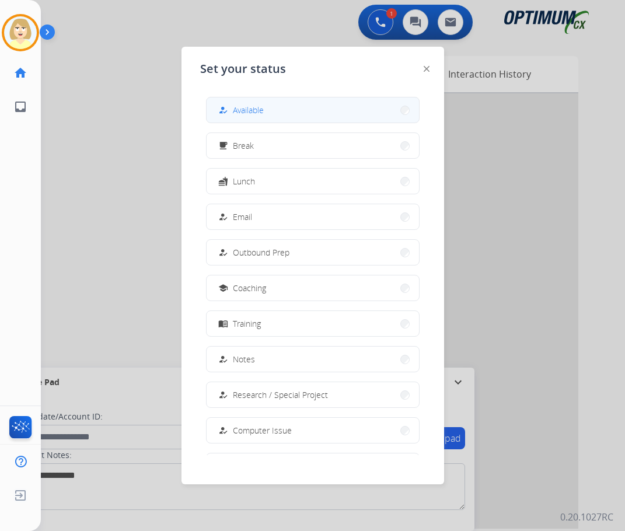
click at [231, 114] on div "how_to_reg" at bounding box center [224, 110] width 17 height 14
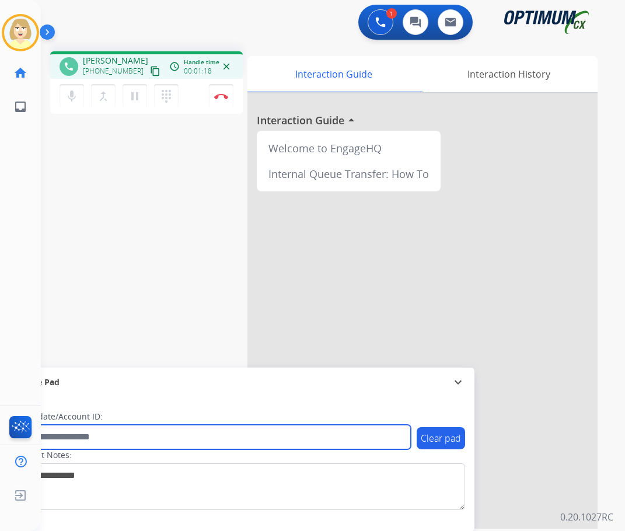
click at [72, 438] on input "text" at bounding box center [213, 437] width 396 height 25
paste input "*******"
type input "*******"
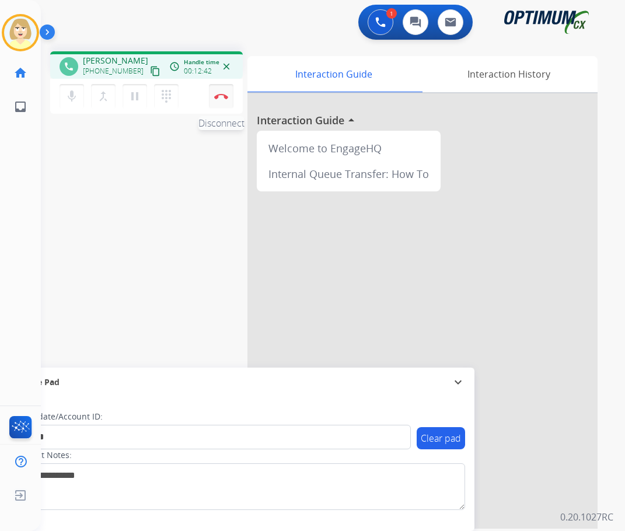
click at [215, 93] on img at bounding box center [221, 96] width 14 height 6
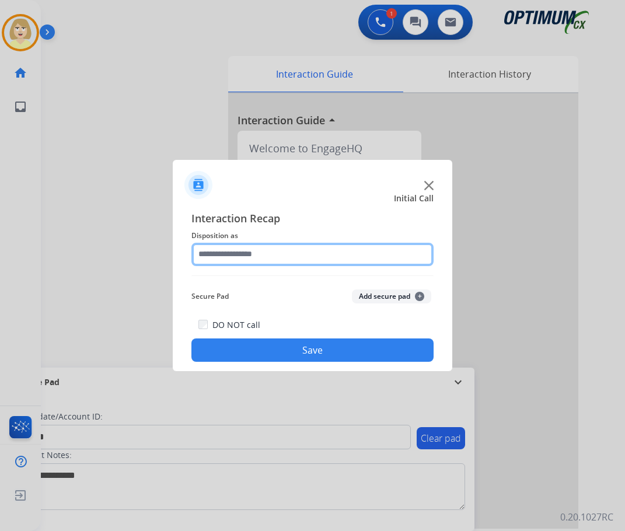
click at [244, 255] on input "text" at bounding box center [312, 254] width 242 height 23
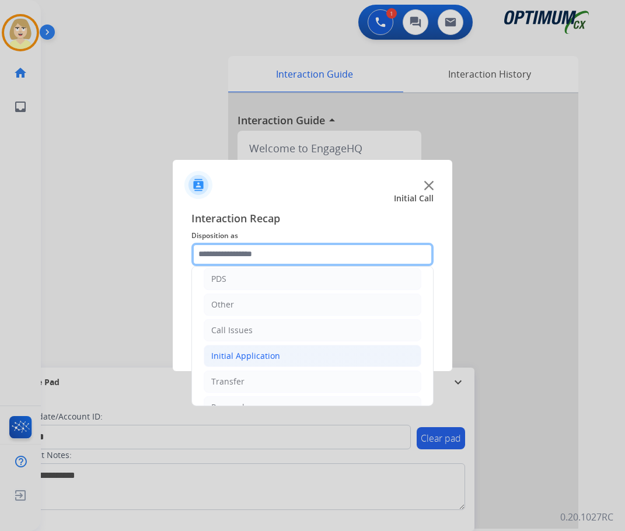
scroll to position [79, 0]
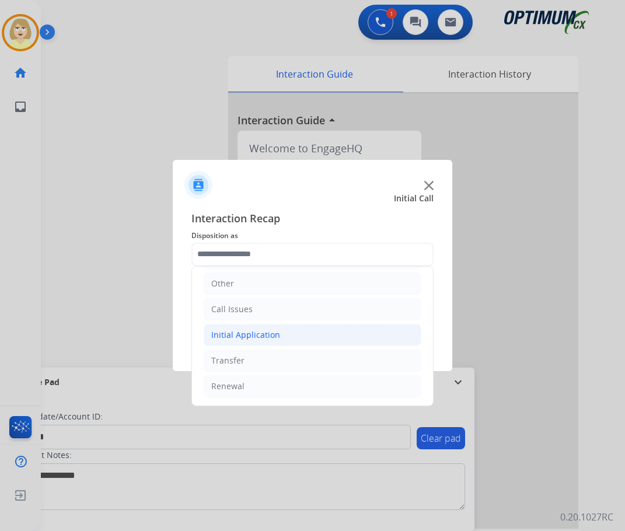
click at [239, 338] on div "Initial Application" at bounding box center [245, 335] width 69 height 12
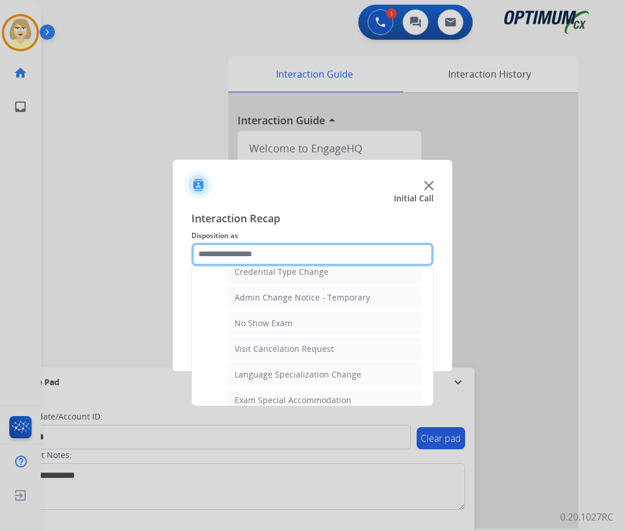
scroll to position [605, 0]
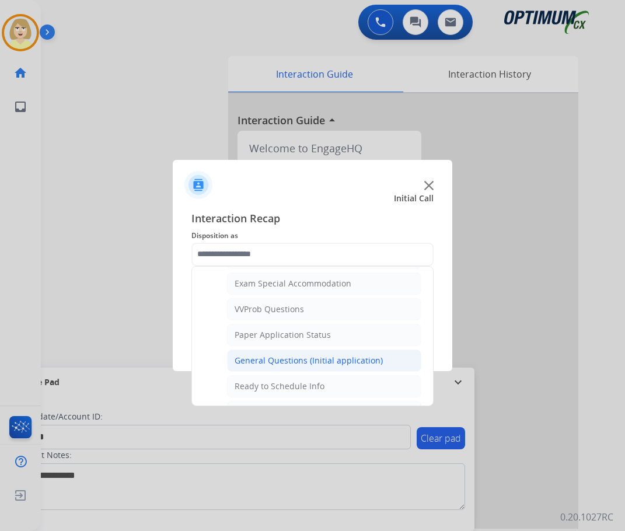
click at [295, 364] on div "General Questions (Initial application)" at bounding box center [309, 361] width 148 height 12
type input "**********"
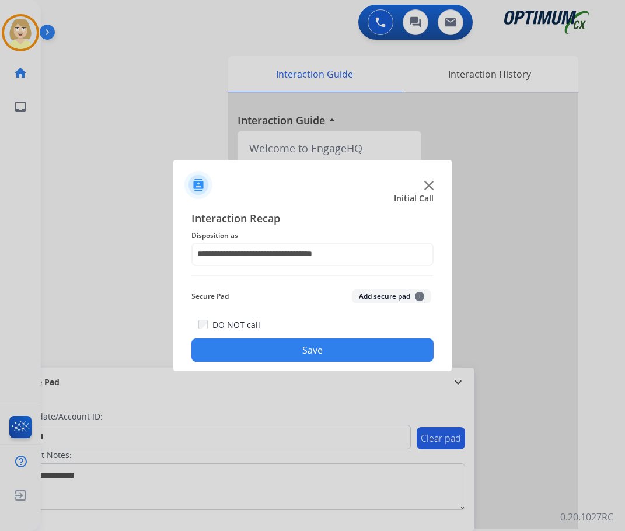
click at [368, 297] on button "Add secure pad +" at bounding box center [391, 297] width 79 height 14
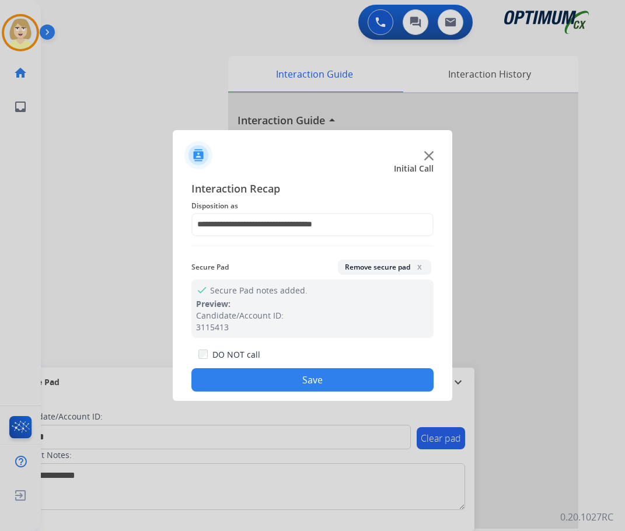
drag, startPoint x: 291, startPoint y: 379, endPoint x: 273, endPoint y: 375, distance: 18.7
click at [290, 379] on button "Save" at bounding box center [312, 379] width 242 height 23
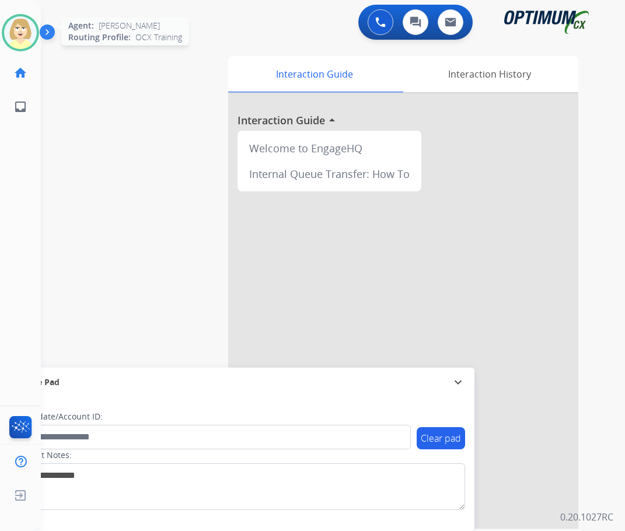
click at [18, 37] on img at bounding box center [20, 32] width 33 height 33
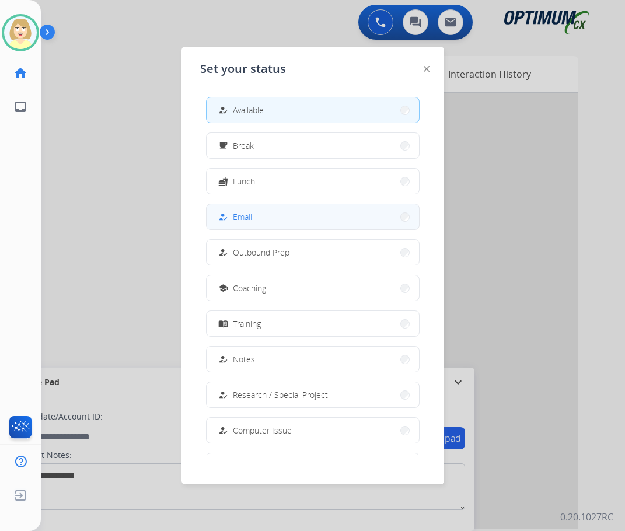
click at [241, 215] on span "Email" at bounding box center [242, 217] width 19 height 12
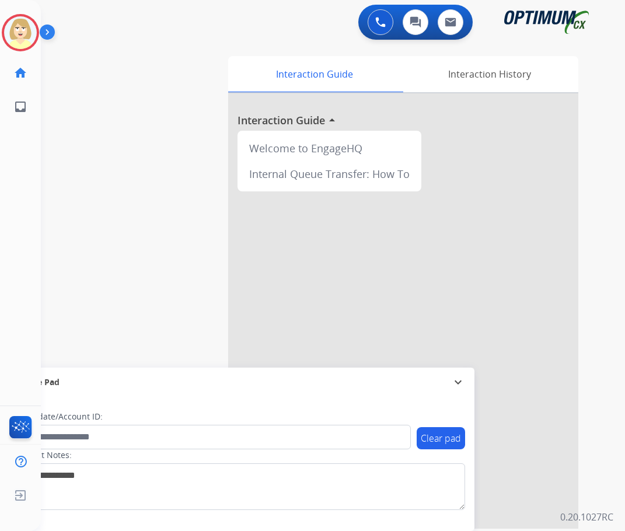
click at [127, 106] on div "swap_horiz Break voice bridge close_fullscreen Connect 3-Way Call merge_type Se…" at bounding box center [319, 285] width 556 height 487
